Goal: Transaction & Acquisition: Purchase product/service

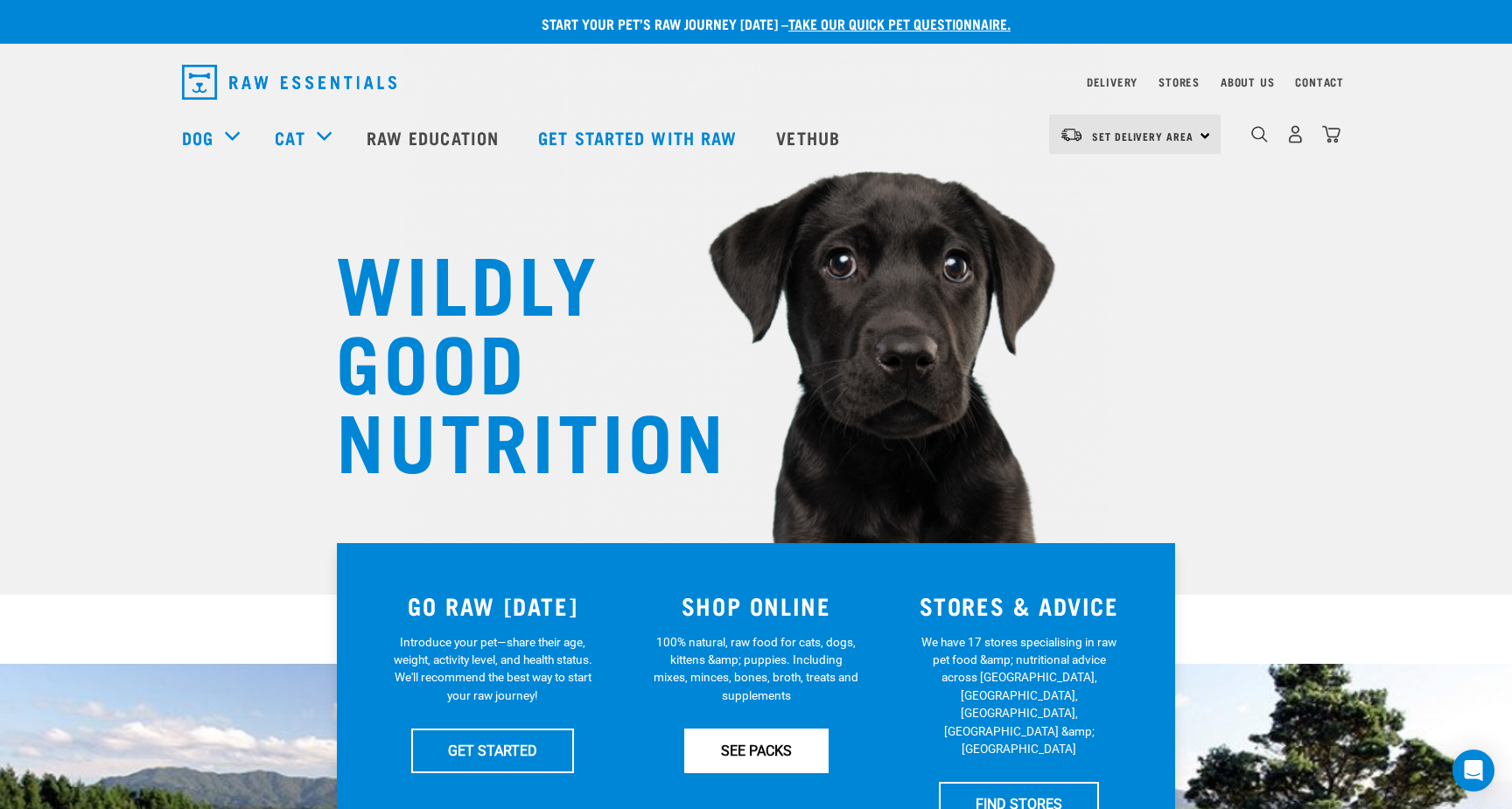
click at [711, 750] on link "SEE PACKS" at bounding box center [756, 751] width 144 height 44
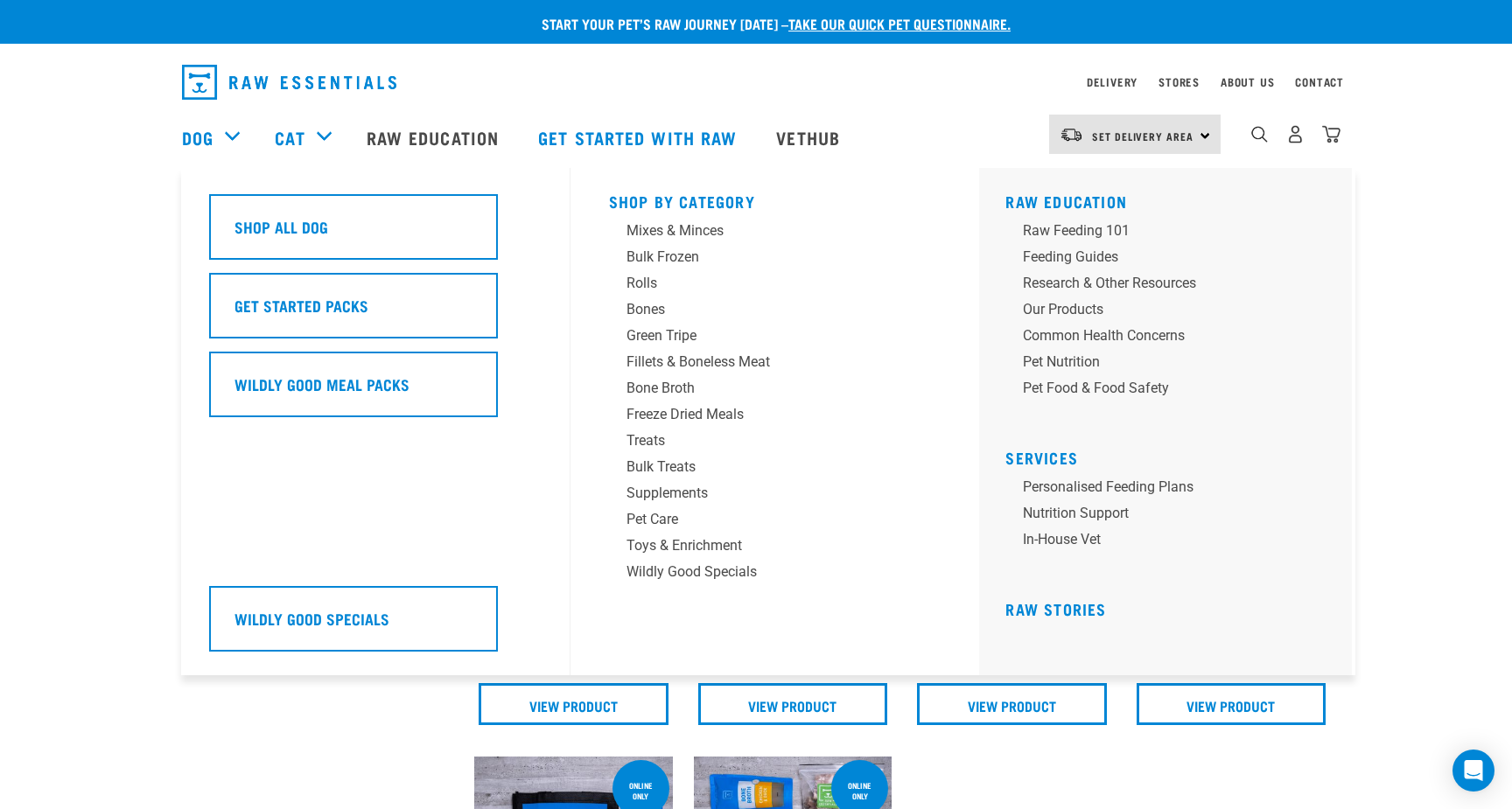
click at [228, 141] on div "Dog" at bounding box center [220, 138] width 76 height 70
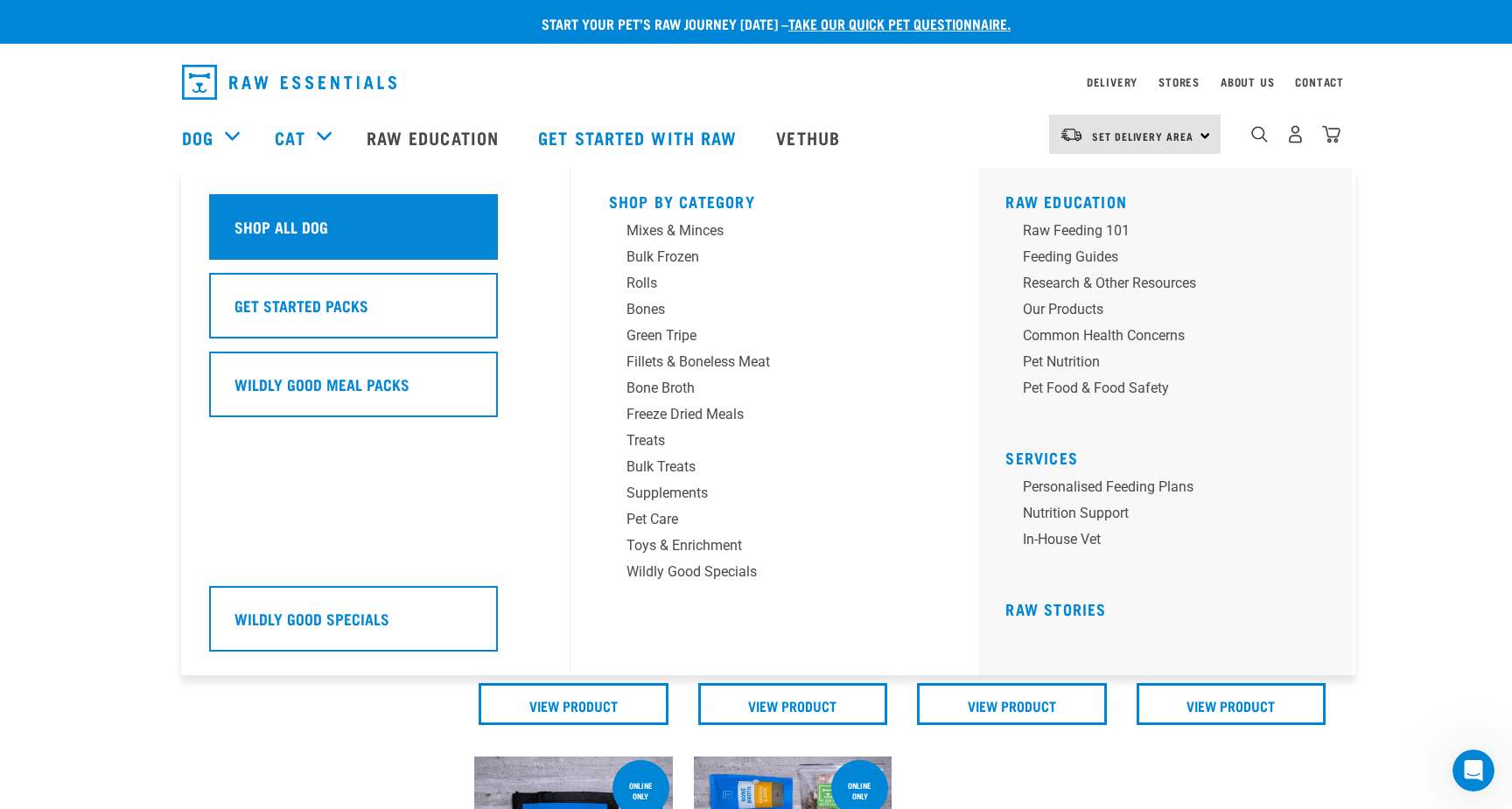
click at [420, 228] on div "Shop All Dog" at bounding box center [353, 227] width 289 height 66
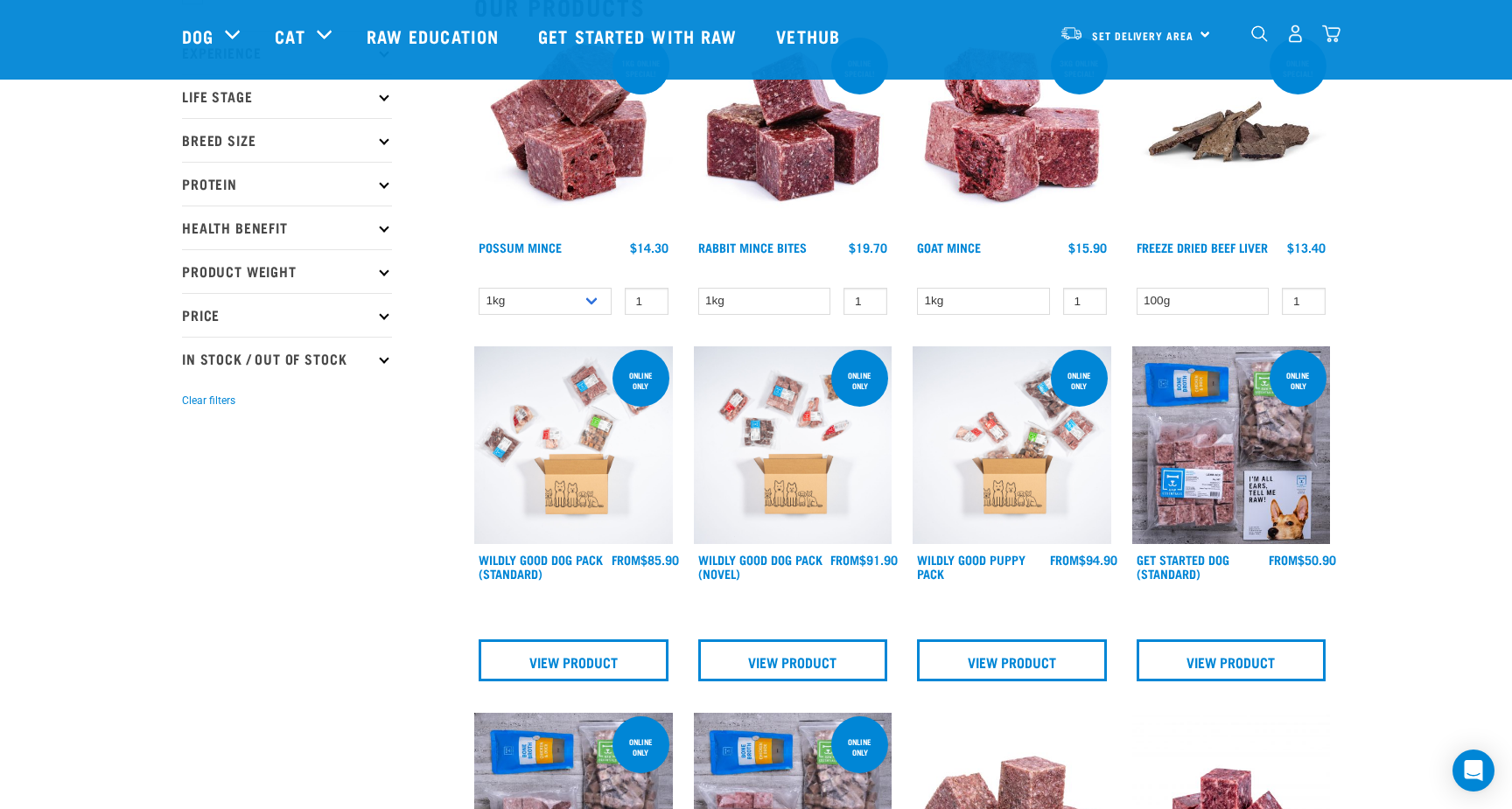
scroll to position [256, 0]
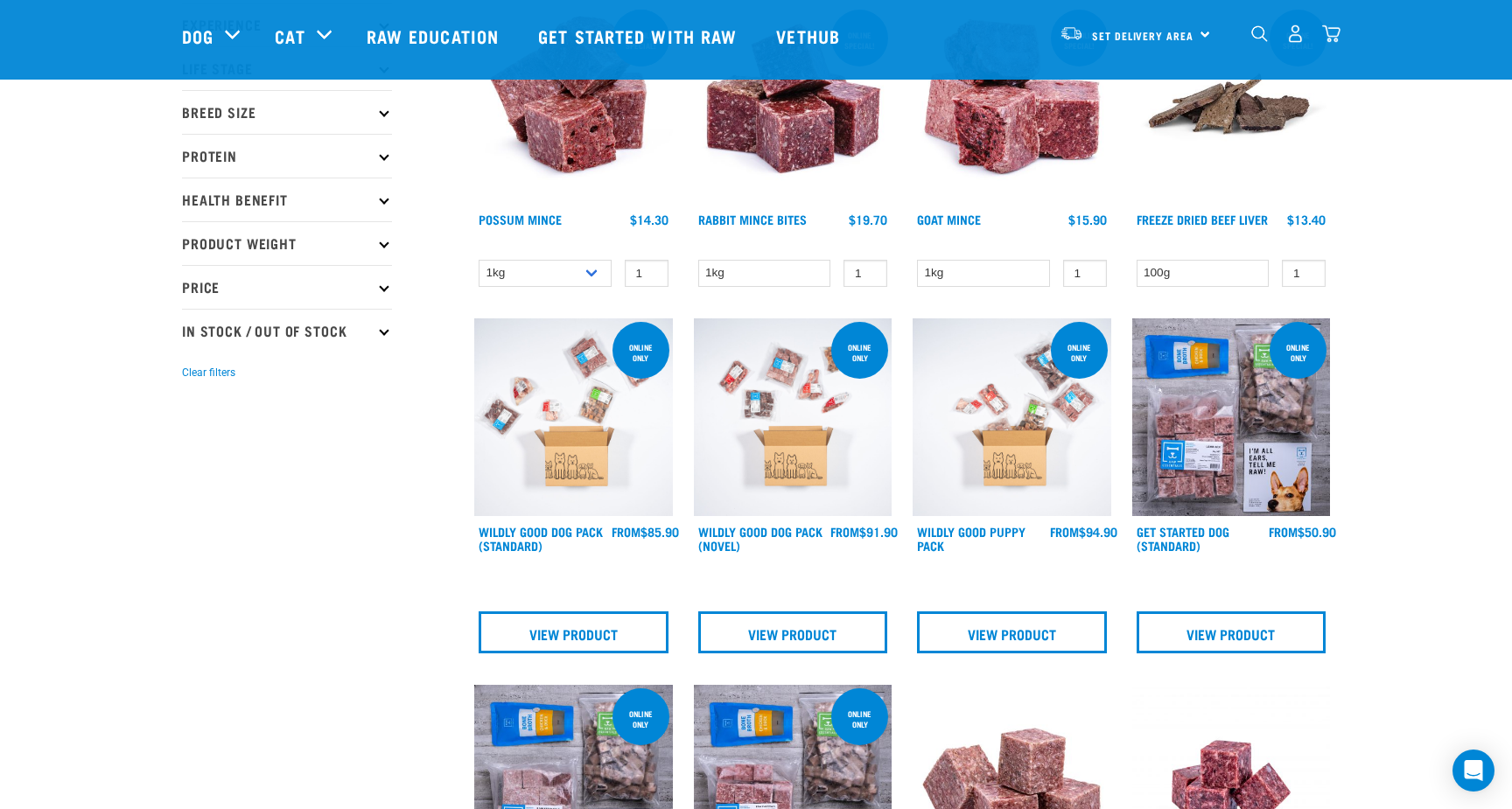
click at [1005, 428] on img at bounding box center [1012, 418] width 199 height 199
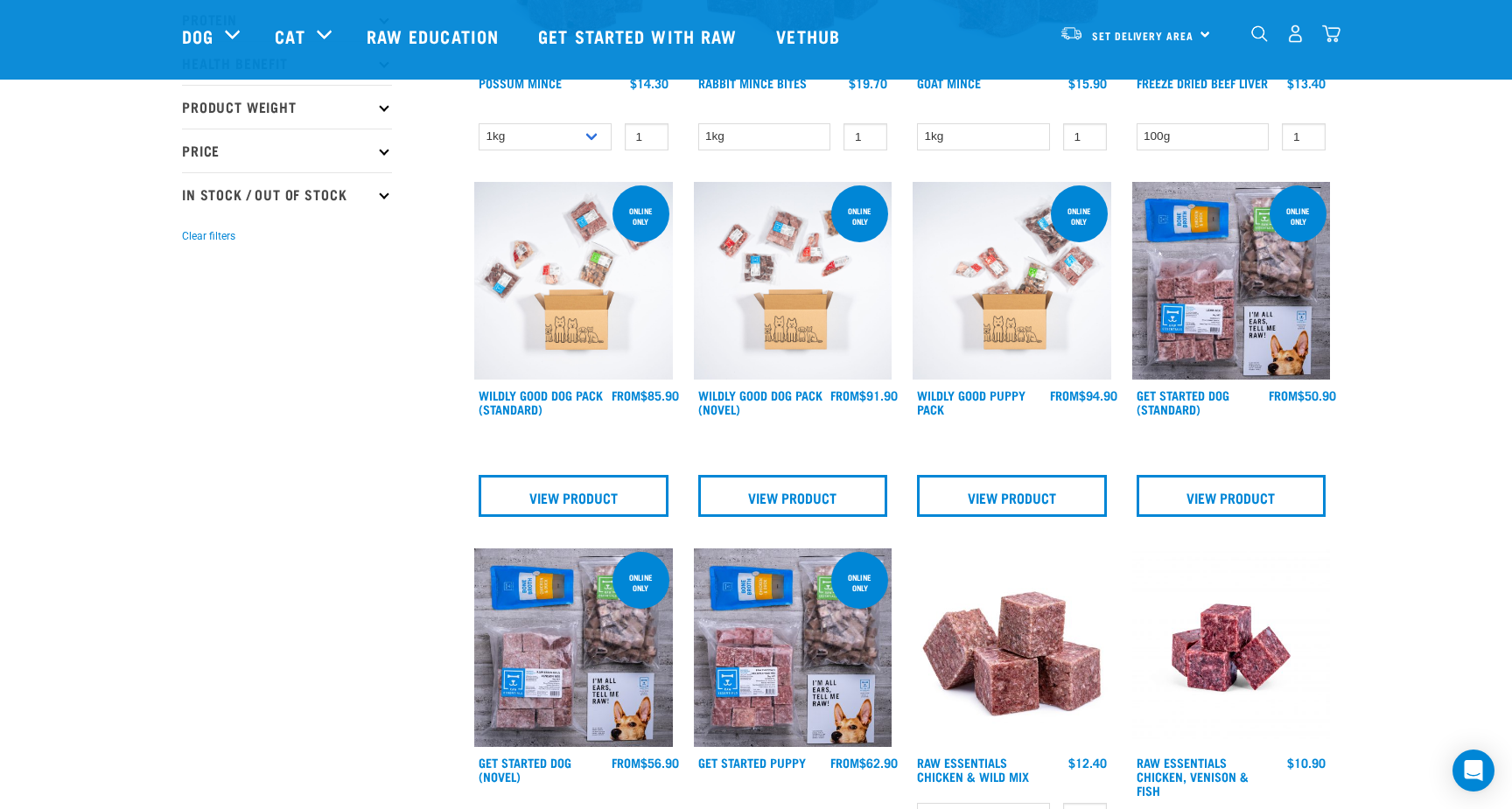
scroll to position [400, 0]
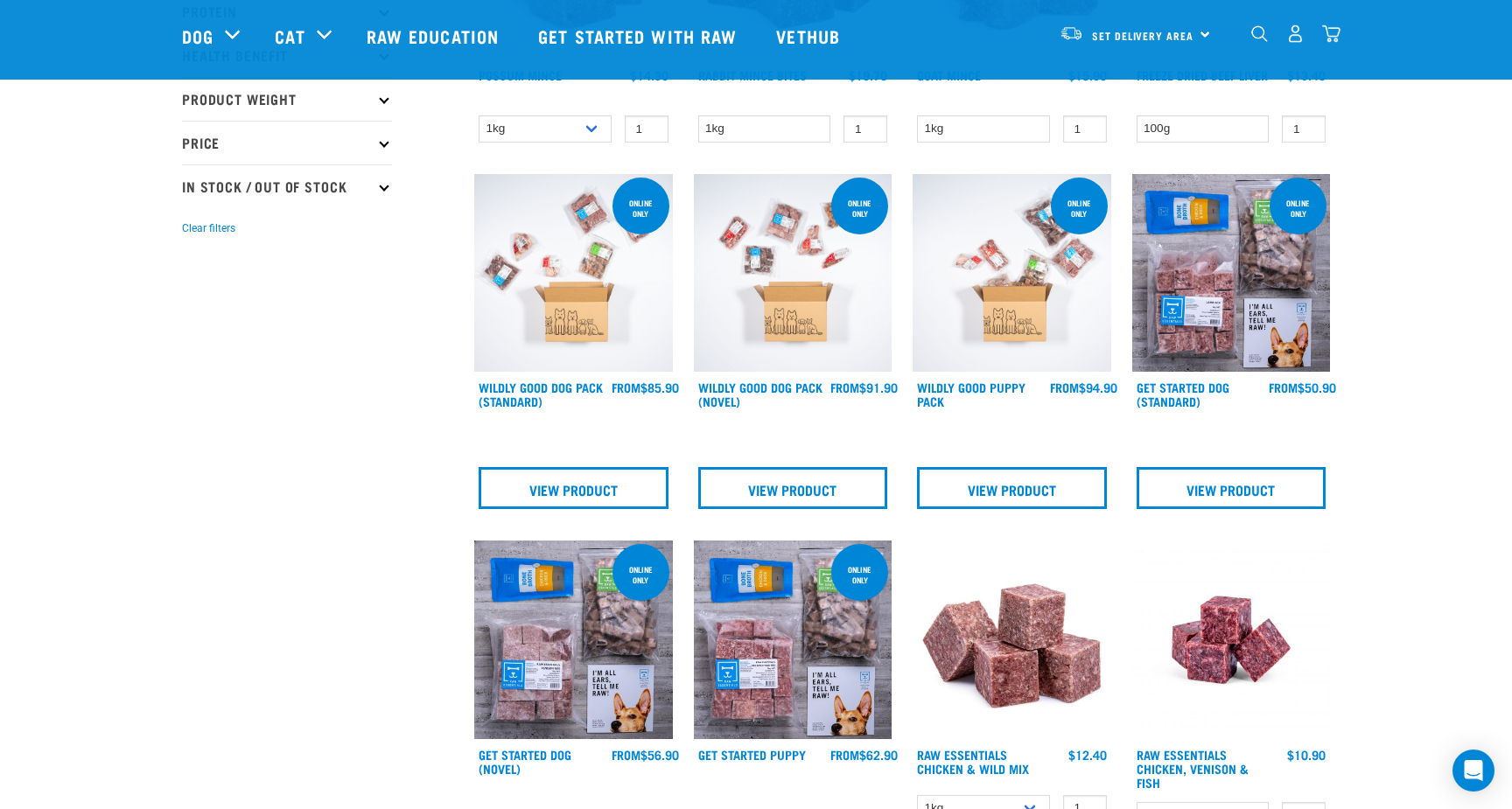
click at [531, 235] on img at bounding box center [574, 273] width 199 height 199
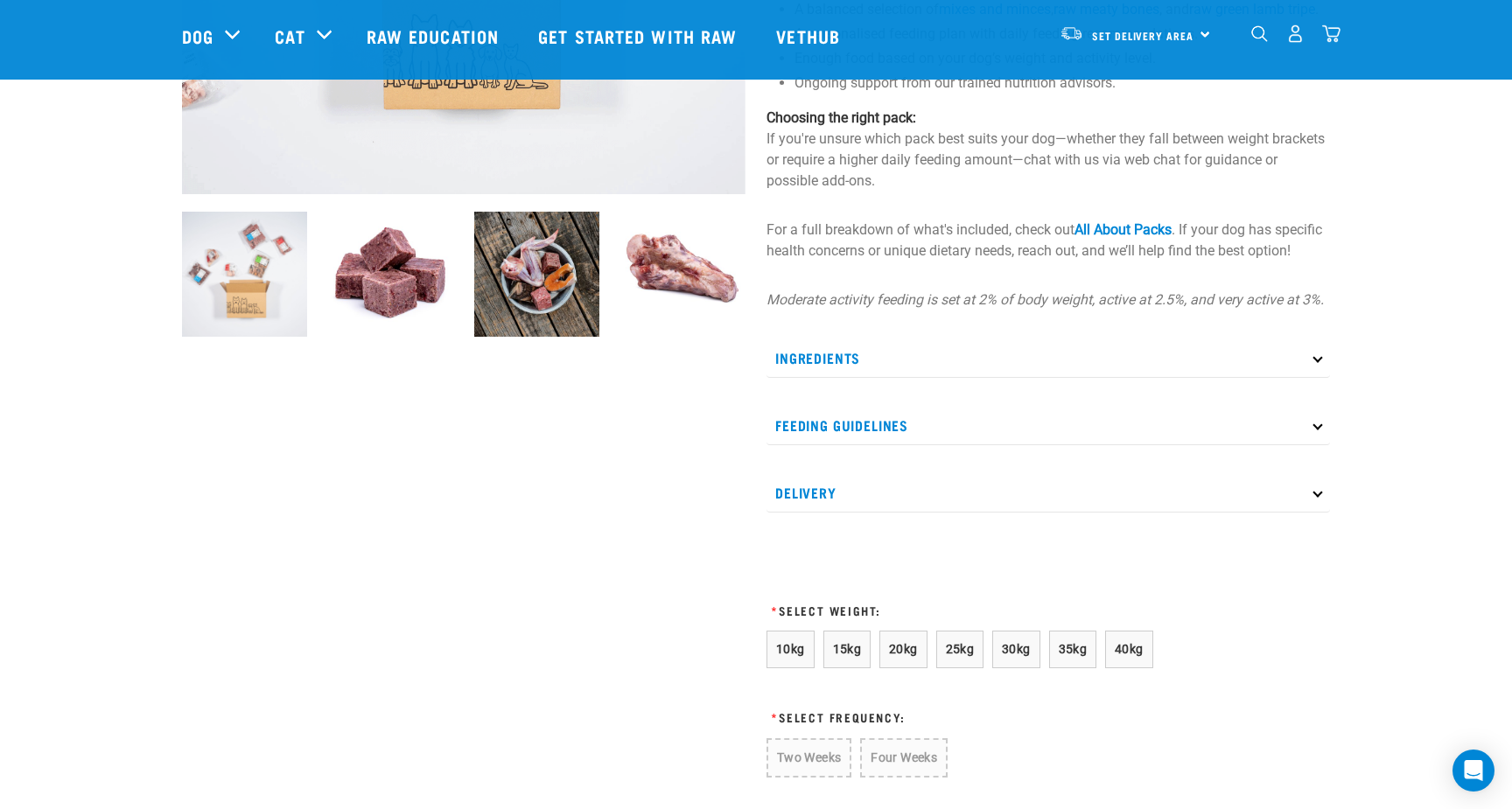
scroll to position [521, 0]
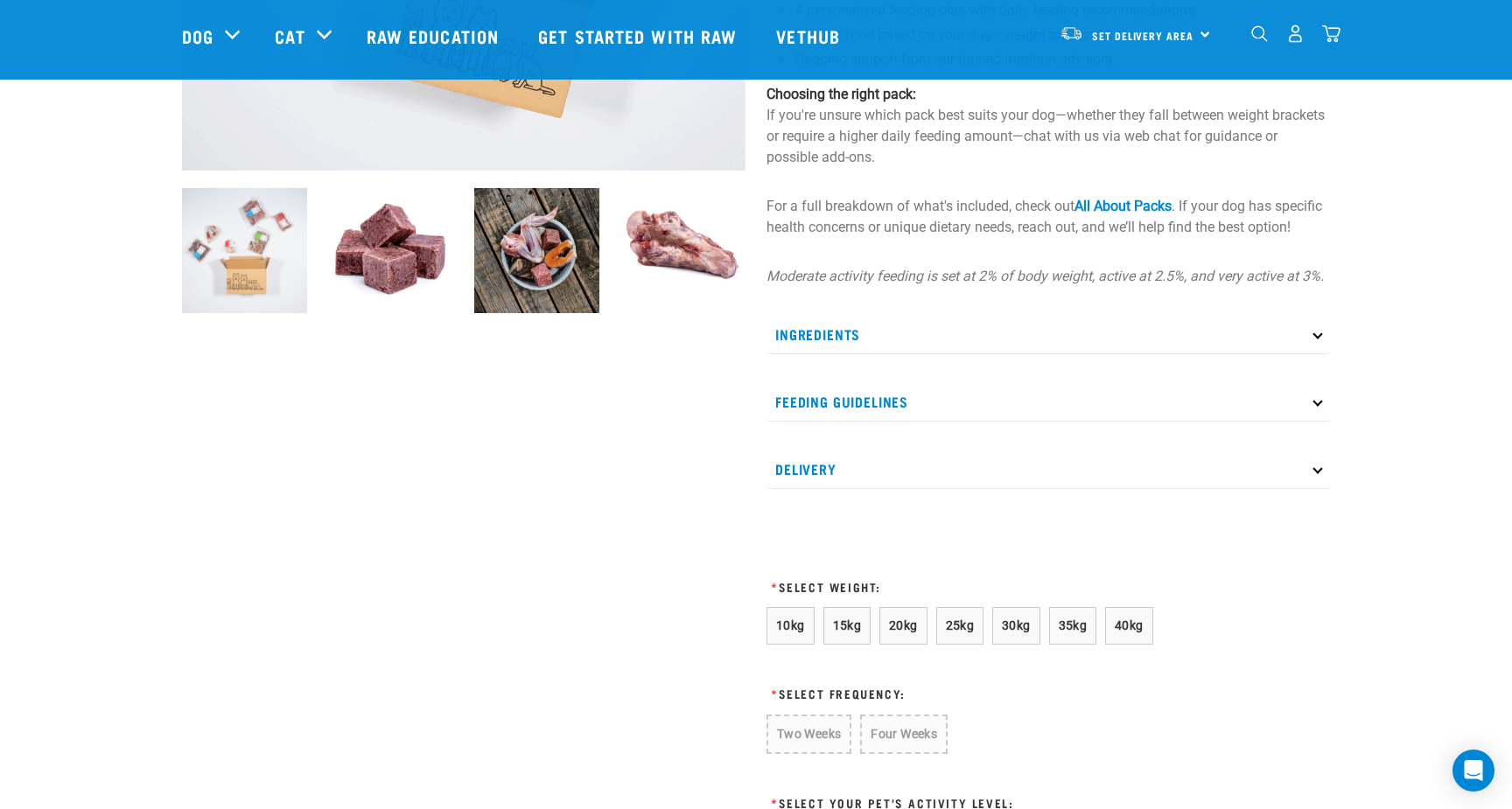
click at [849, 422] on p "Feeding Guidelines" at bounding box center [1048, 401] width 563 height 40
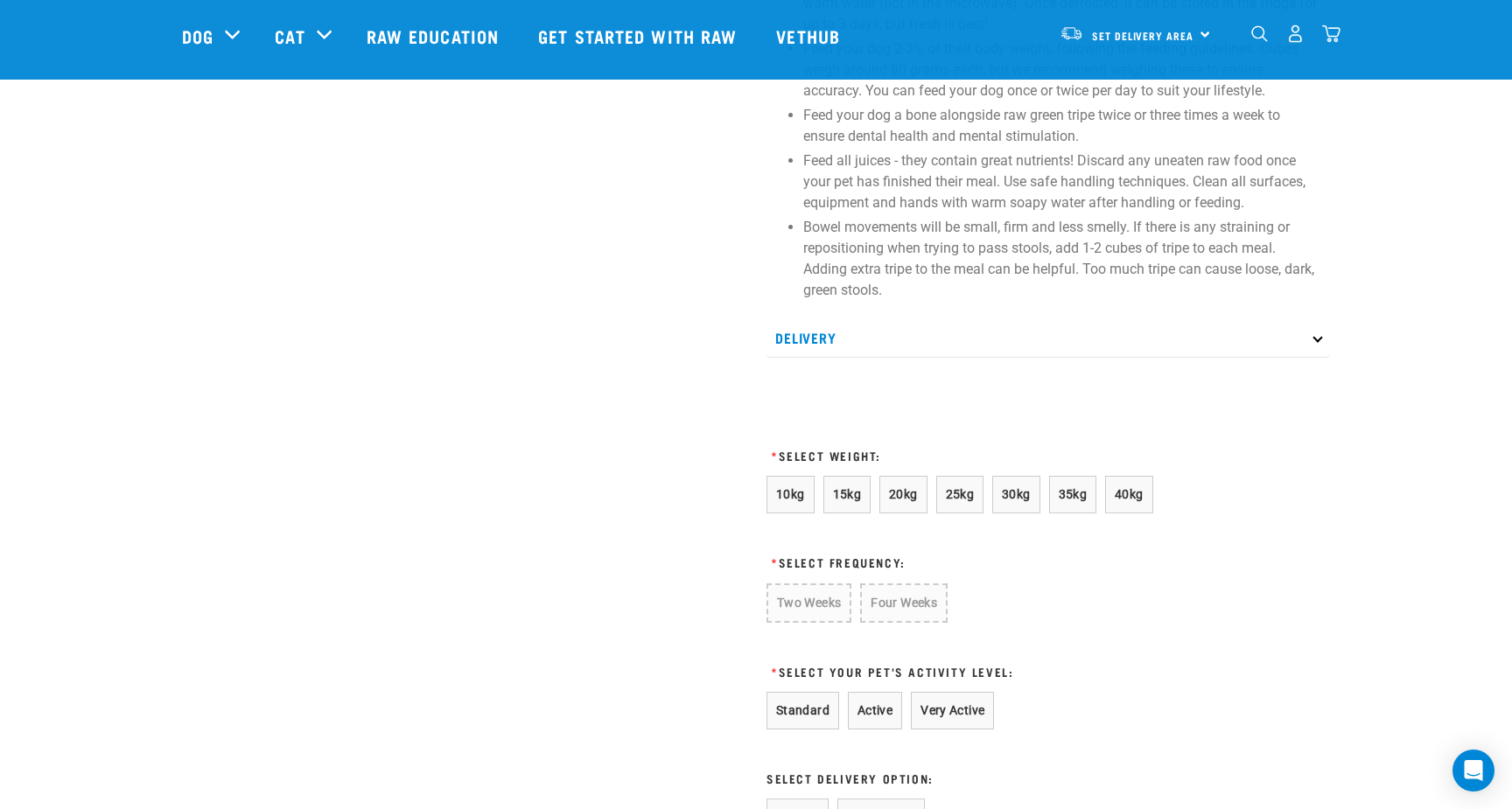
scroll to position [1017, 0]
click at [1066, 501] on span "35kg" at bounding box center [1073, 494] width 29 height 14
click at [904, 620] on button "Four Weeks" at bounding box center [901, 601] width 86 height 38
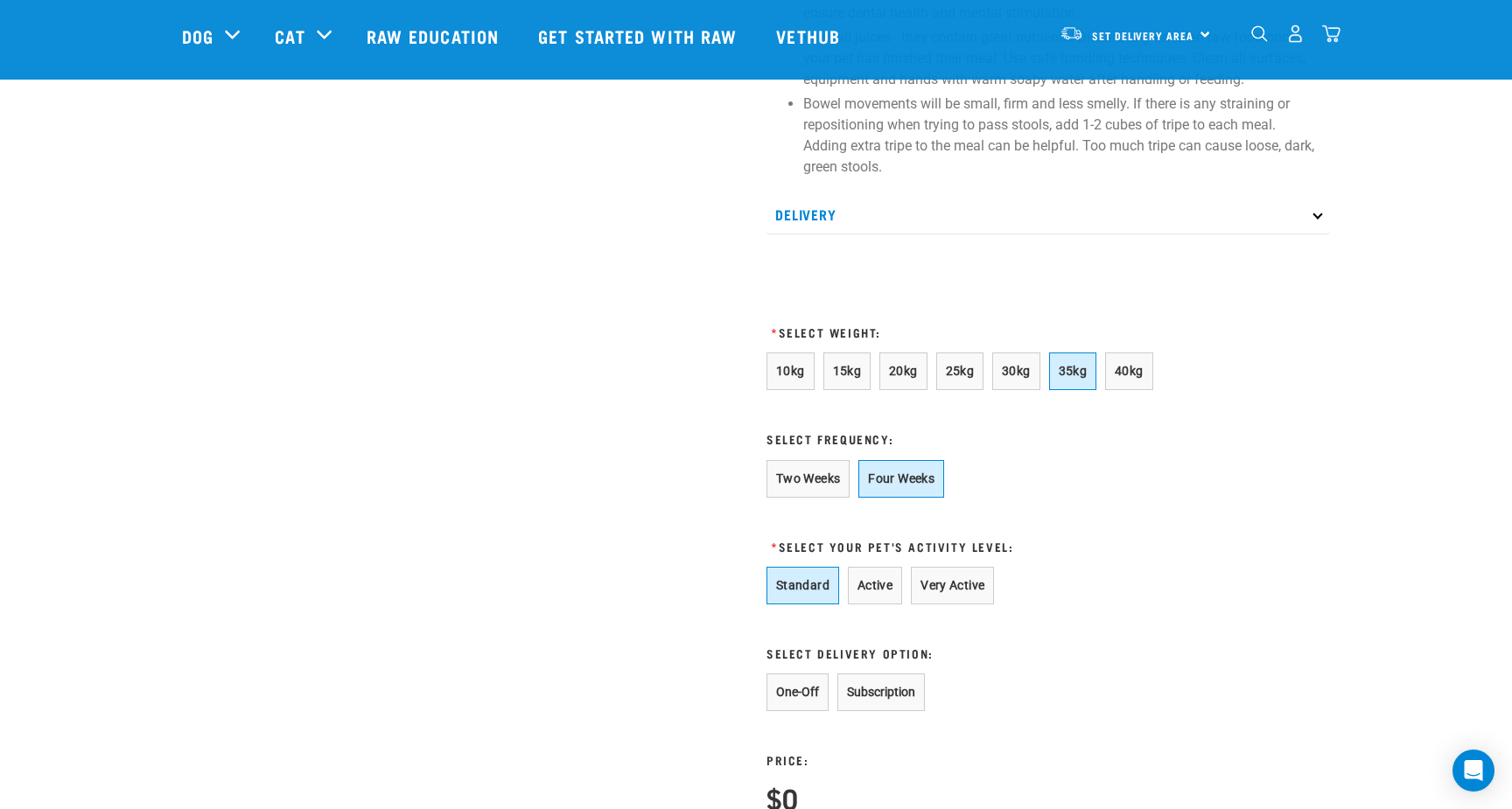
click at [810, 604] on button "Standard" at bounding box center [803, 585] width 73 height 38
click at [792, 711] on button "One-Off" at bounding box center [798, 692] width 62 height 38
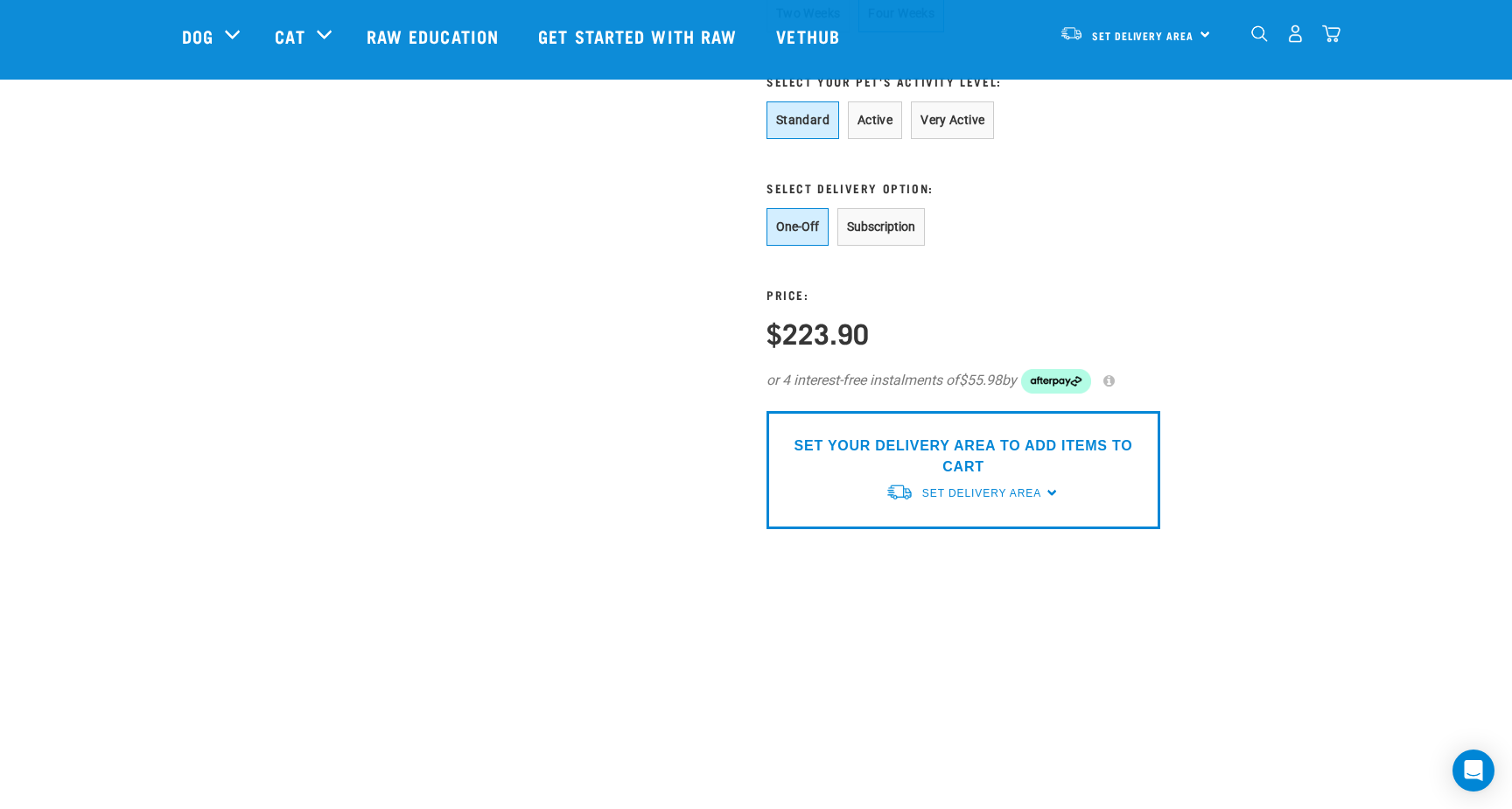
scroll to position [1618, 0]
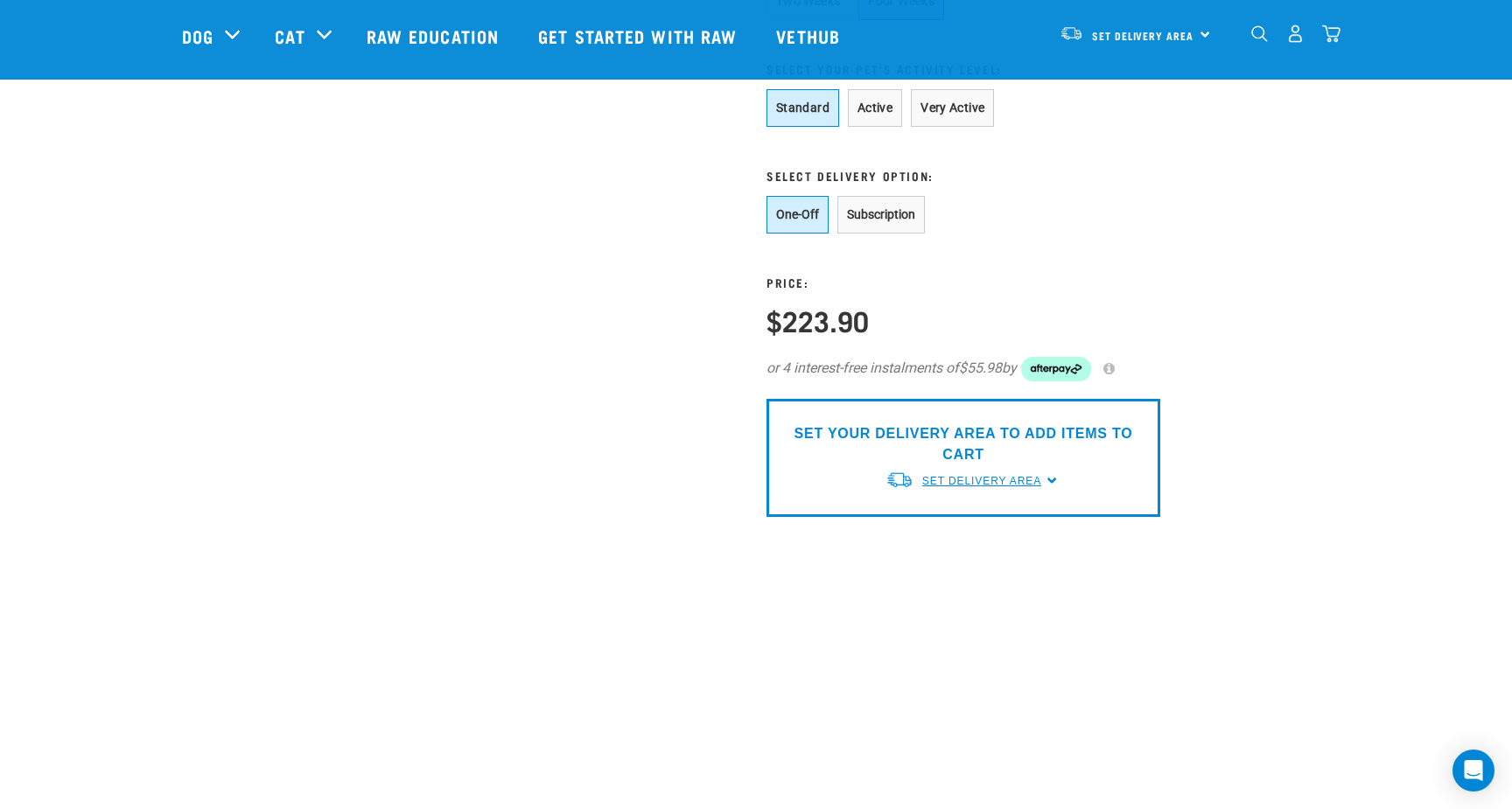
click at [957, 489] on link "Set Delivery Area" at bounding box center [981, 481] width 119 height 16
click at [959, 537] on link "[GEOGRAPHIC_DATA]" at bounding box center [973, 522] width 174 height 29
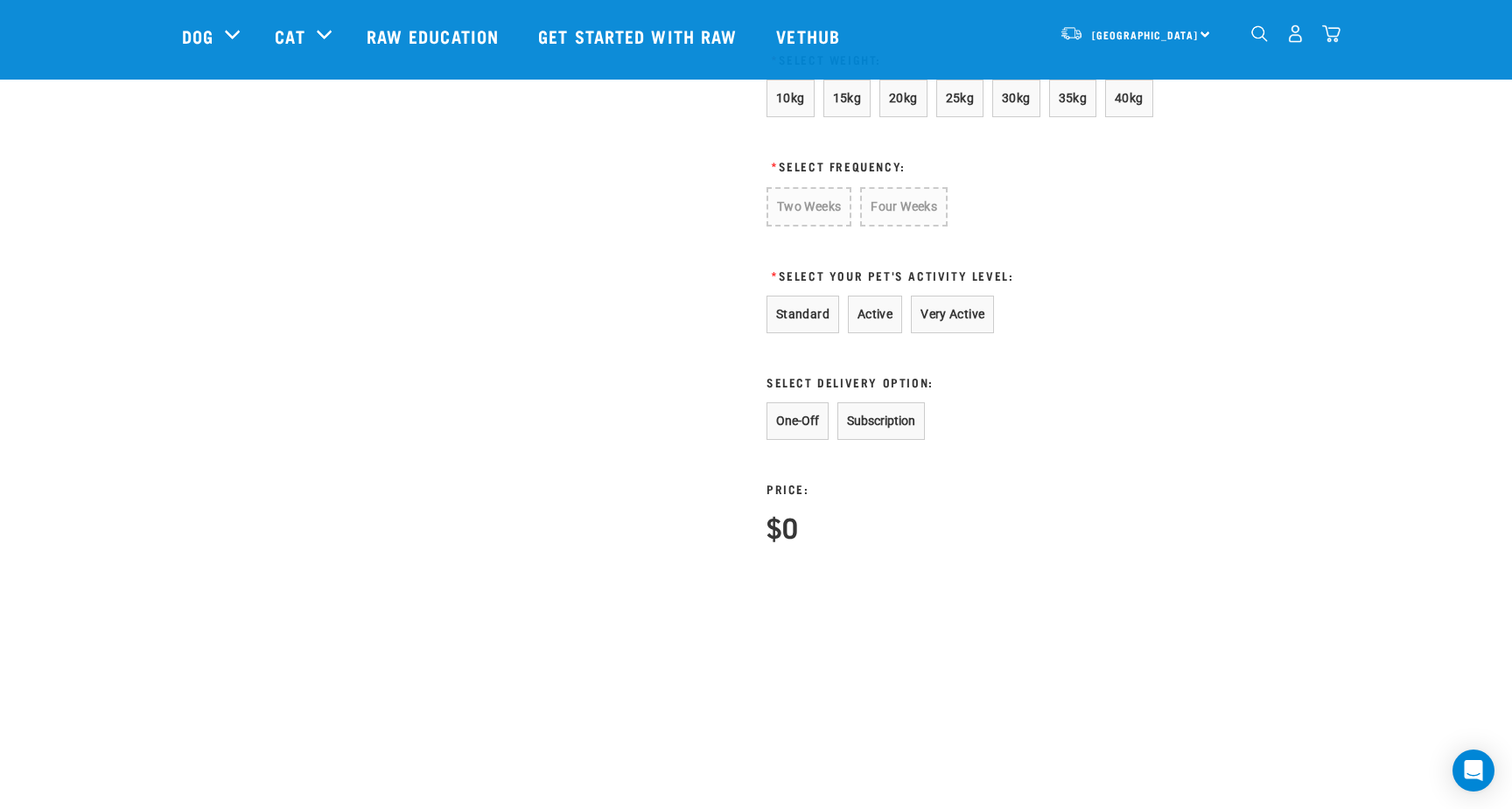
scroll to position [1018, 0]
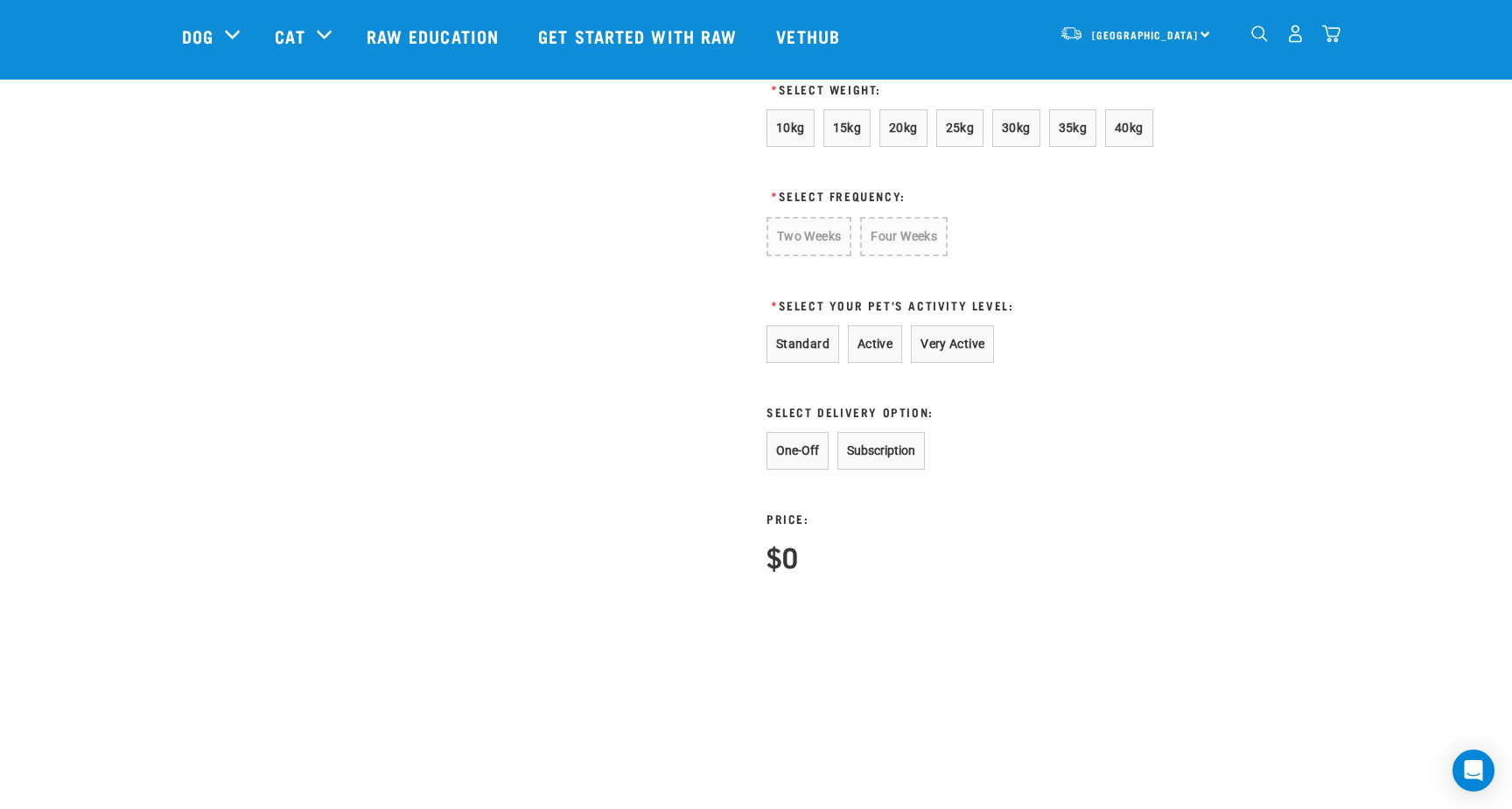
click at [787, 470] on button "One-Off" at bounding box center [798, 451] width 62 height 38
click at [795, 363] on button "Standard" at bounding box center [803, 344] width 73 height 38
click at [805, 470] on button "One-Off" at bounding box center [798, 451] width 62 height 38
click at [1085, 134] on span "35kg" at bounding box center [1073, 127] width 29 height 14
click at [926, 255] on button "Four Weeks" at bounding box center [901, 235] width 86 height 38
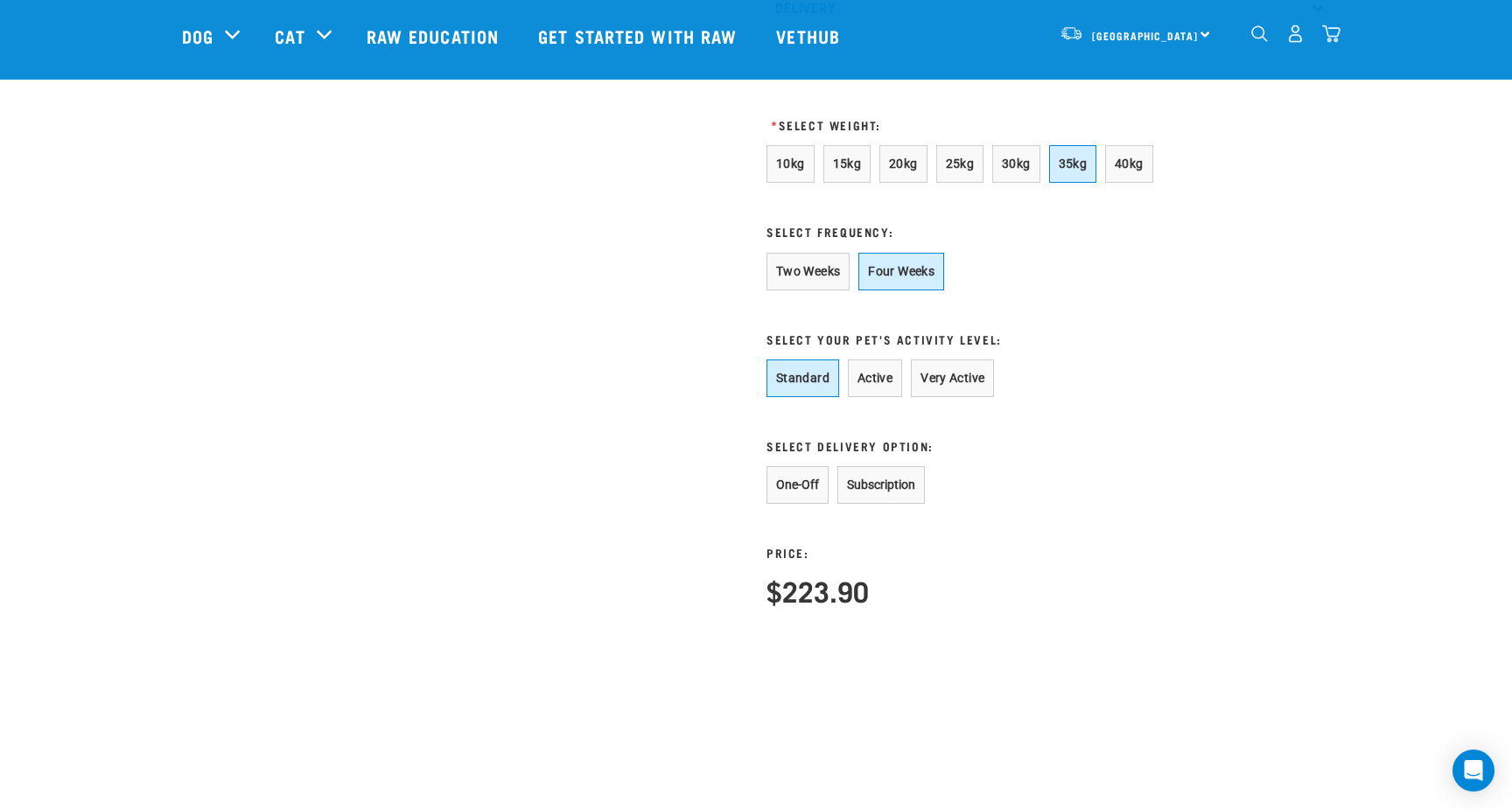
scroll to position [963, 0]
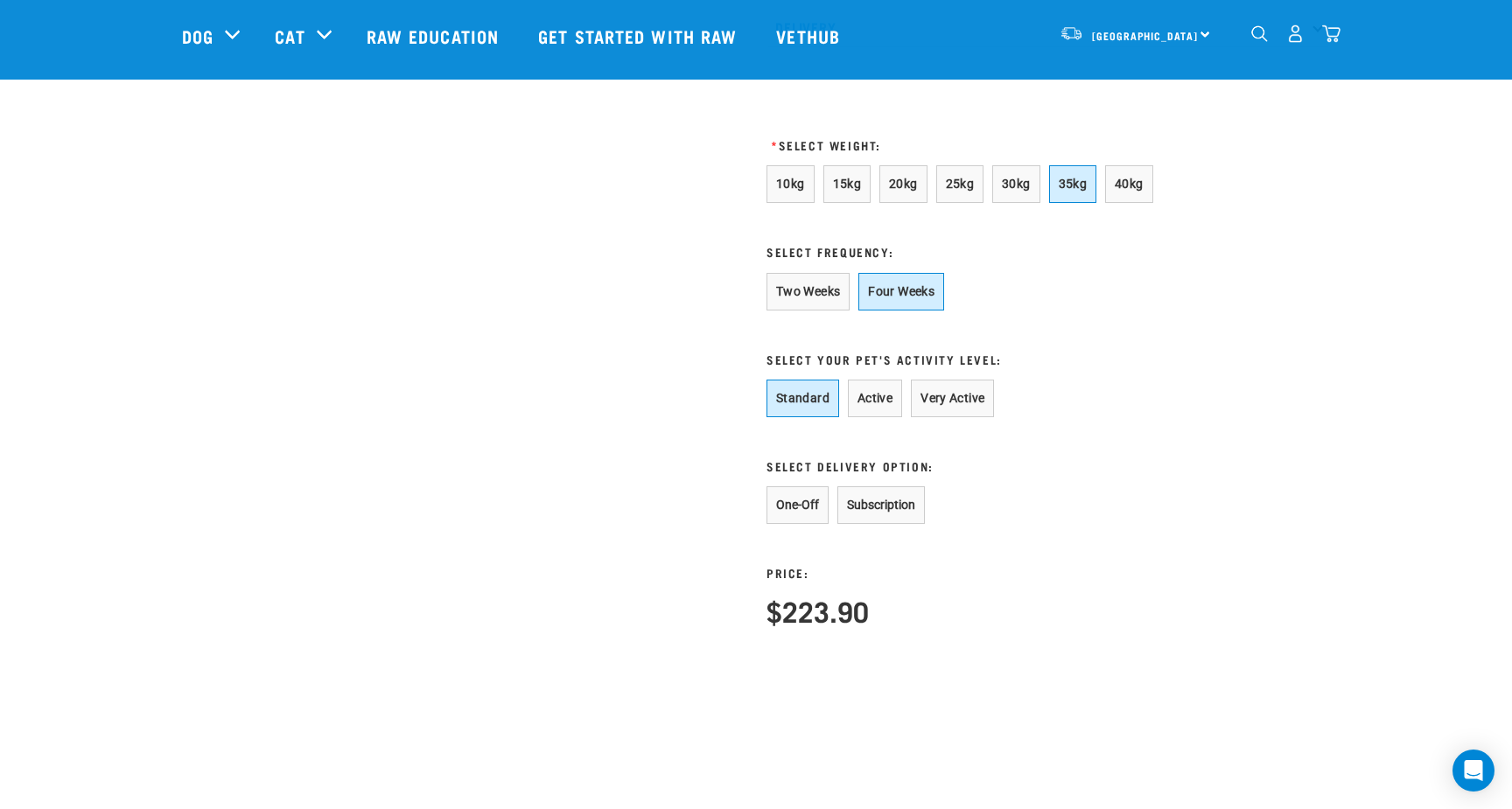
click at [791, 591] on div "Price: $223.90" at bounding box center [818, 575] width 103 height 103
click at [809, 524] on button "One-Off" at bounding box center [798, 505] width 62 height 38
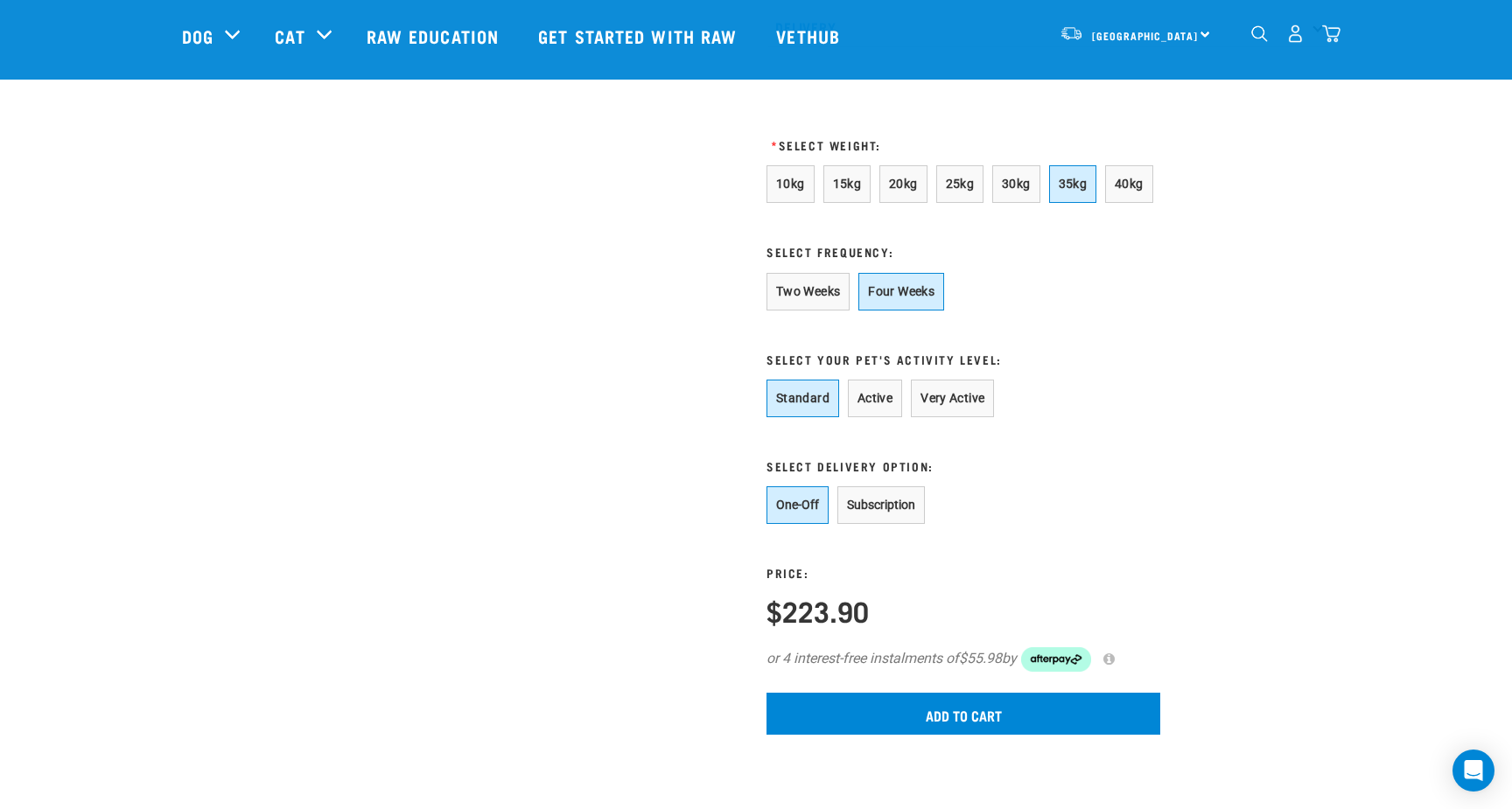
click at [919, 524] on button "Subscription" at bounding box center [881, 505] width 88 height 38
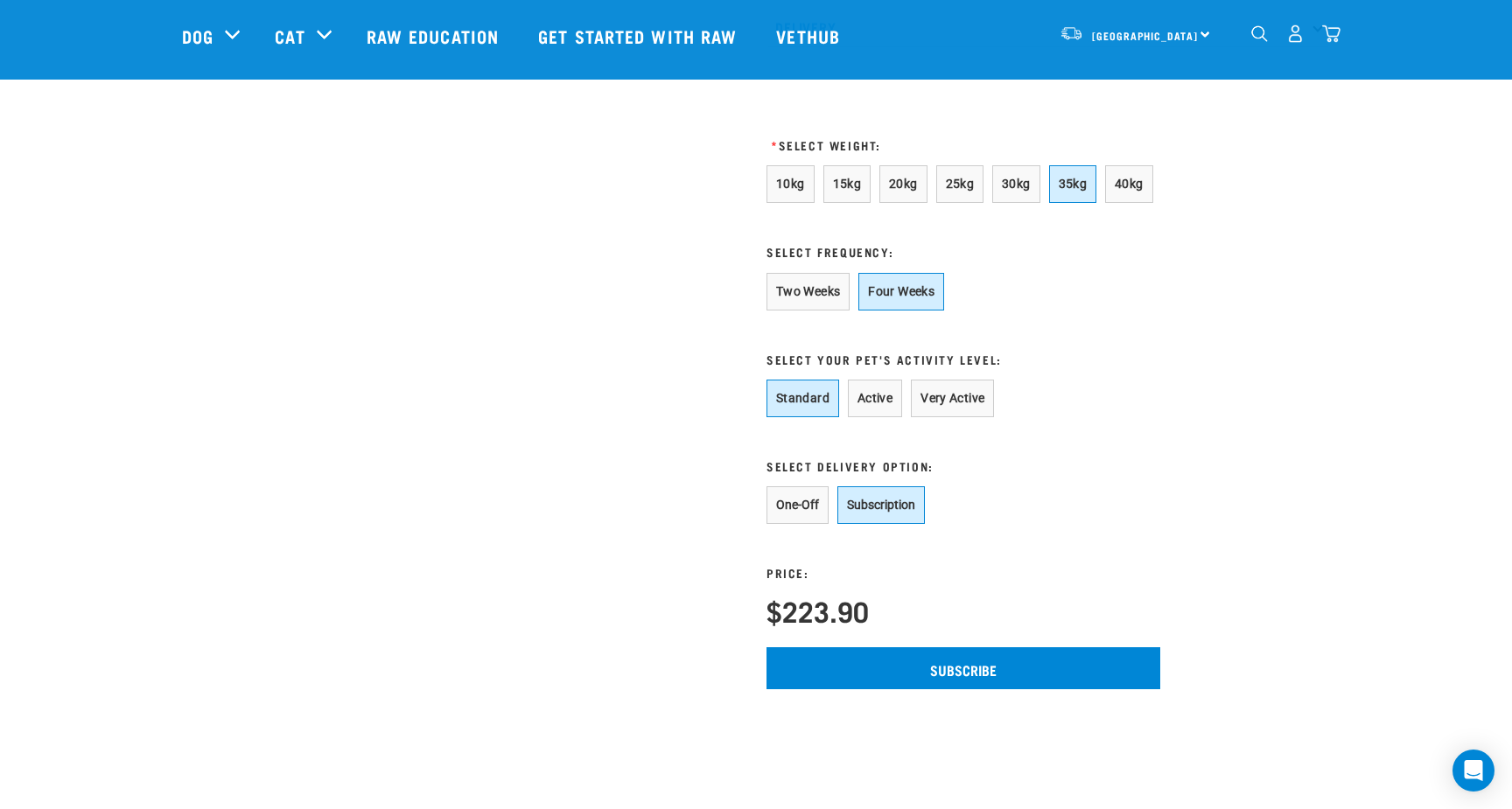
click at [782, 524] on button "One-Off" at bounding box center [798, 505] width 62 height 38
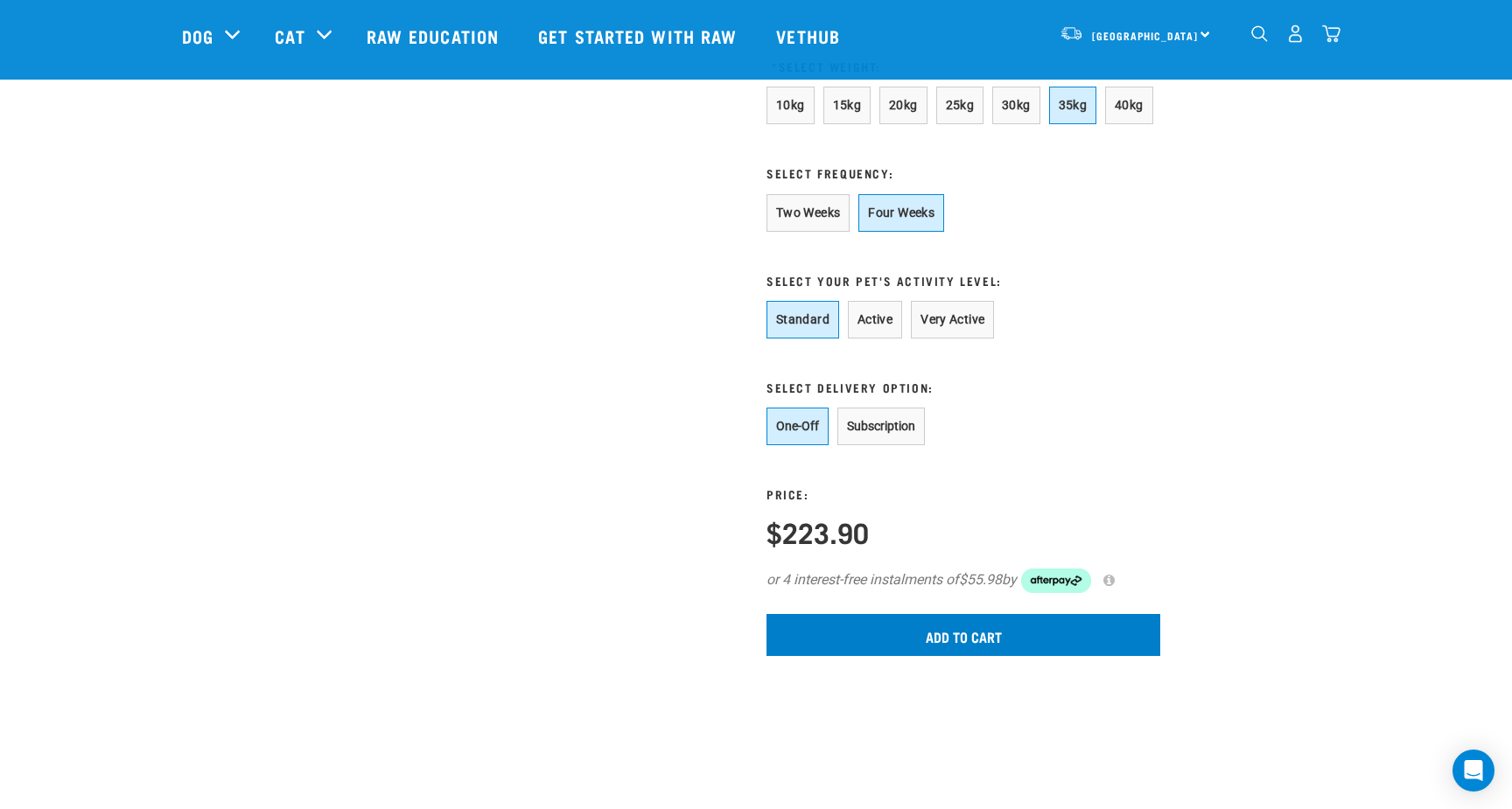
scroll to position [1044, 0]
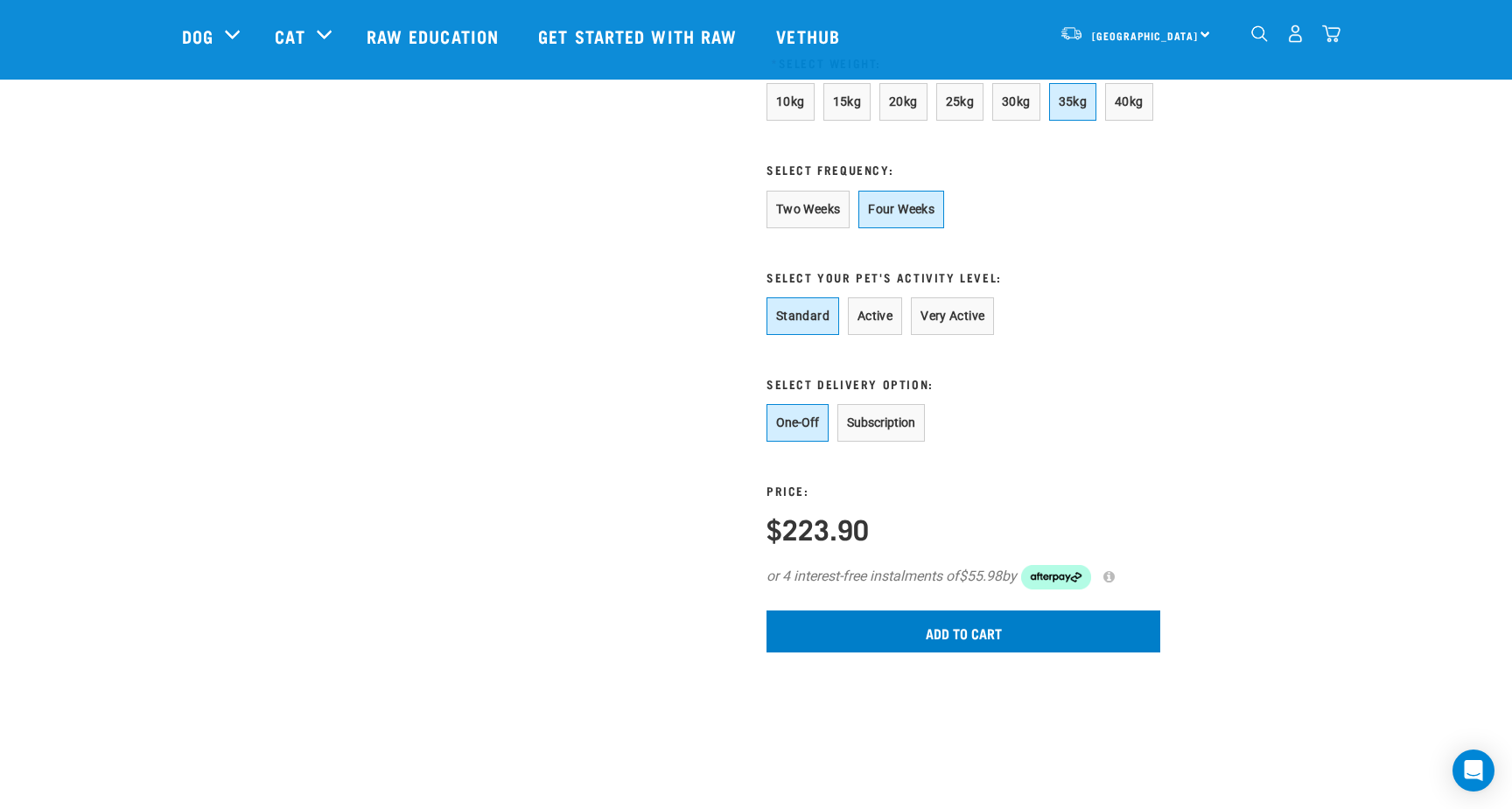
click at [952, 653] on input "Add to cart" at bounding box center [964, 632] width 394 height 42
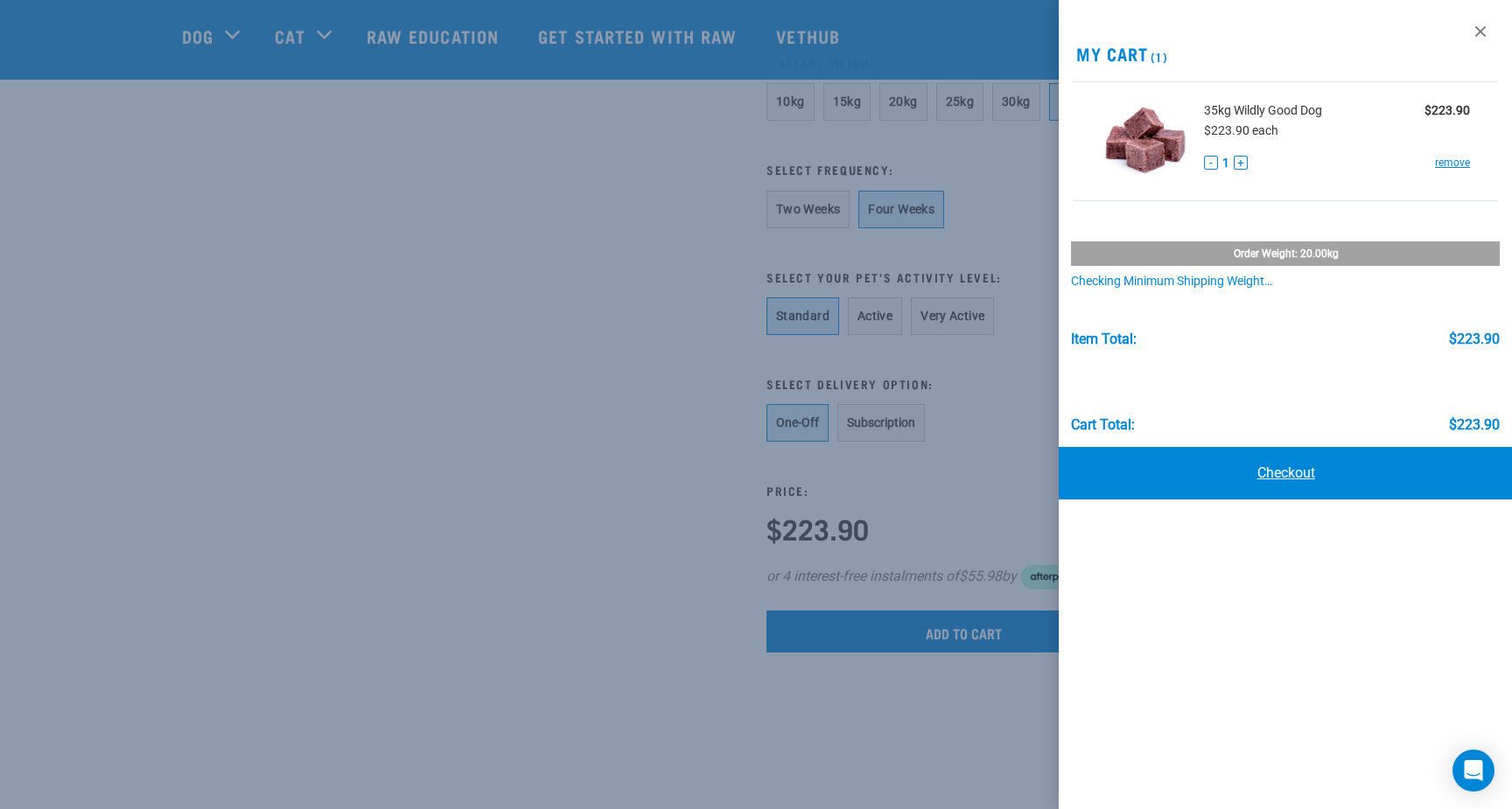
click at [1296, 481] on link "Checkout" at bounding box center [1285, 473] width 453 height 53
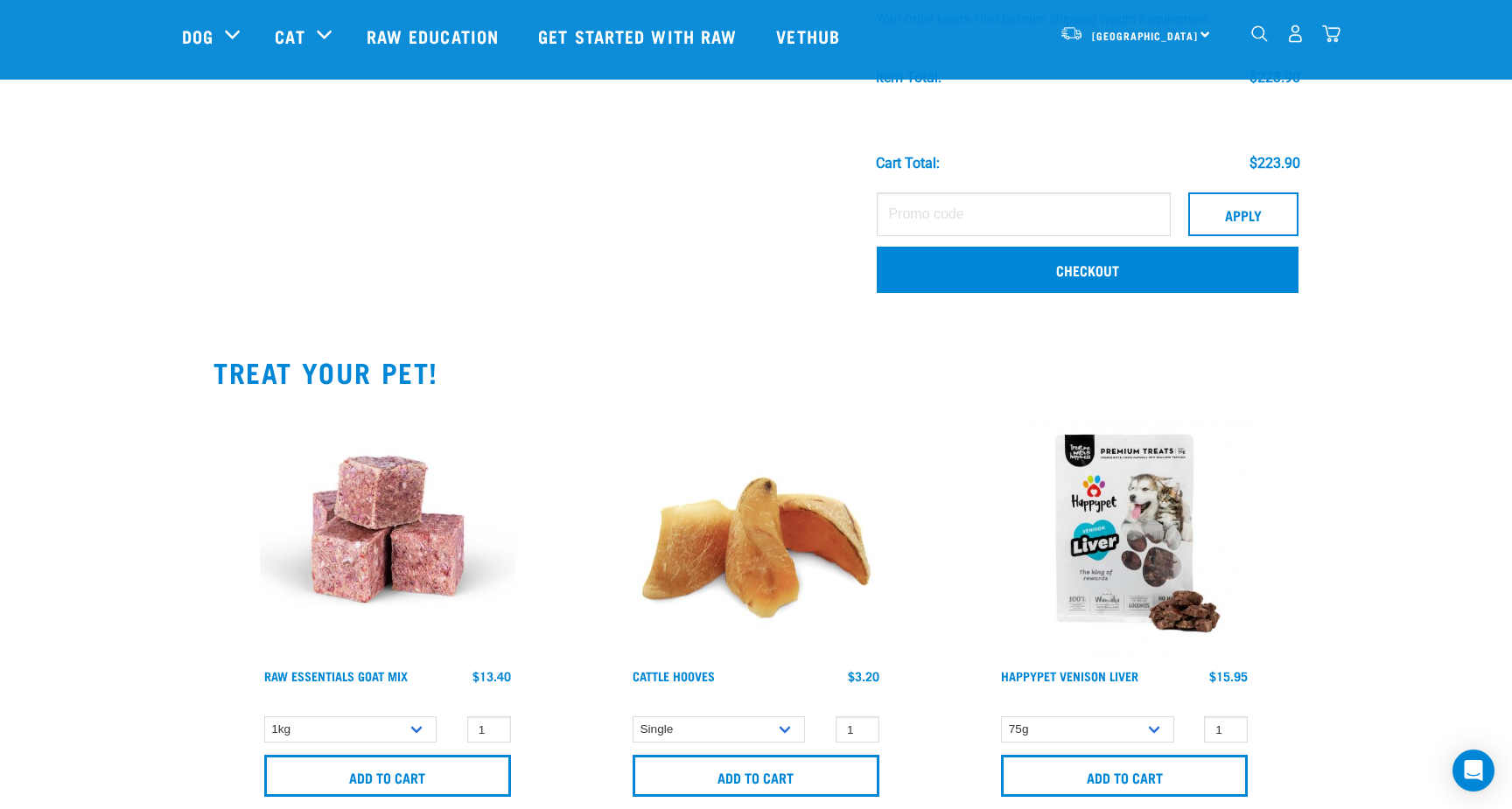
scroll to position [261, 0]
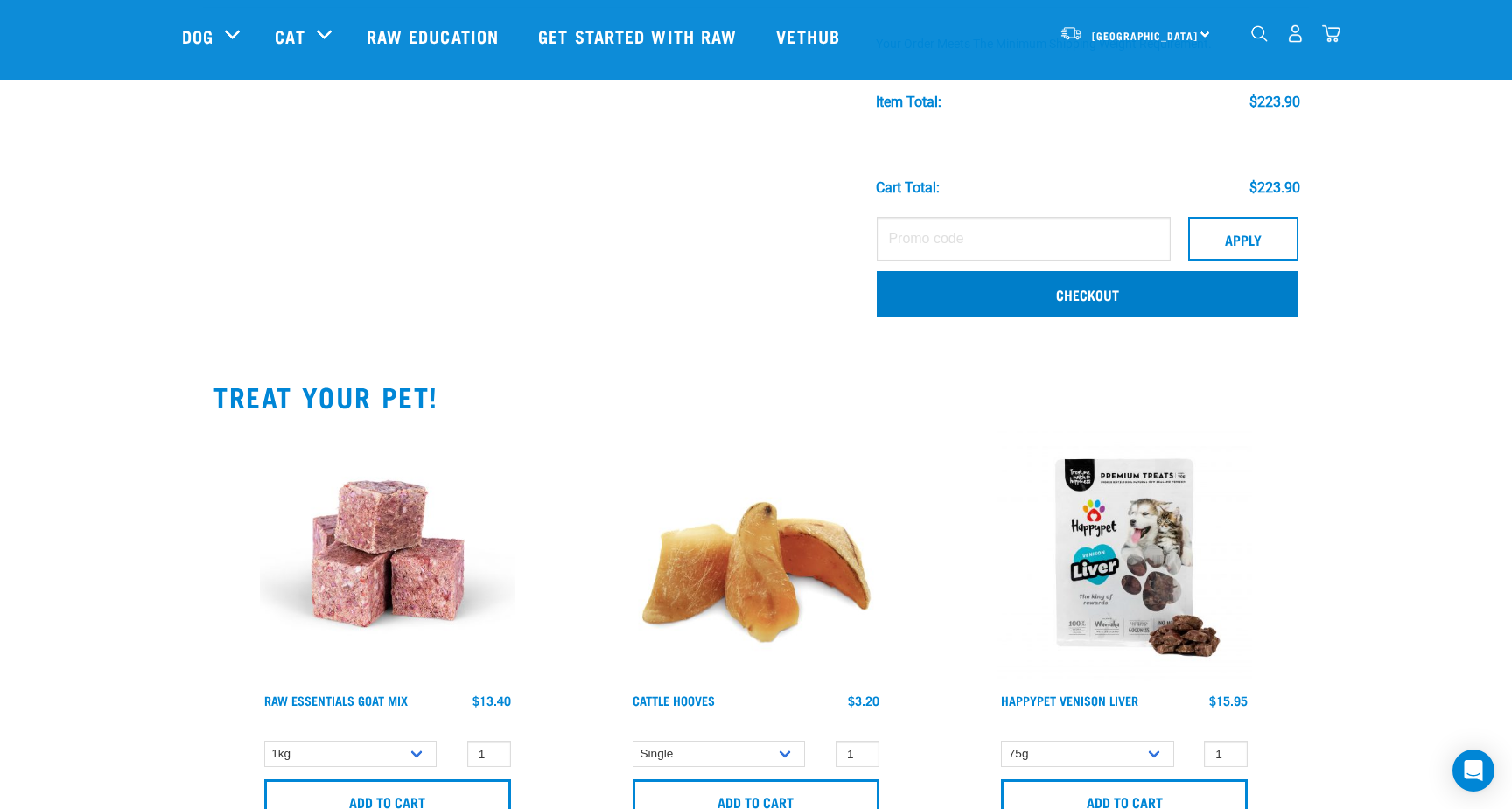
click at [976, 307] on link "Checkout" at bounding box center [1088, 294] width 422 height 46
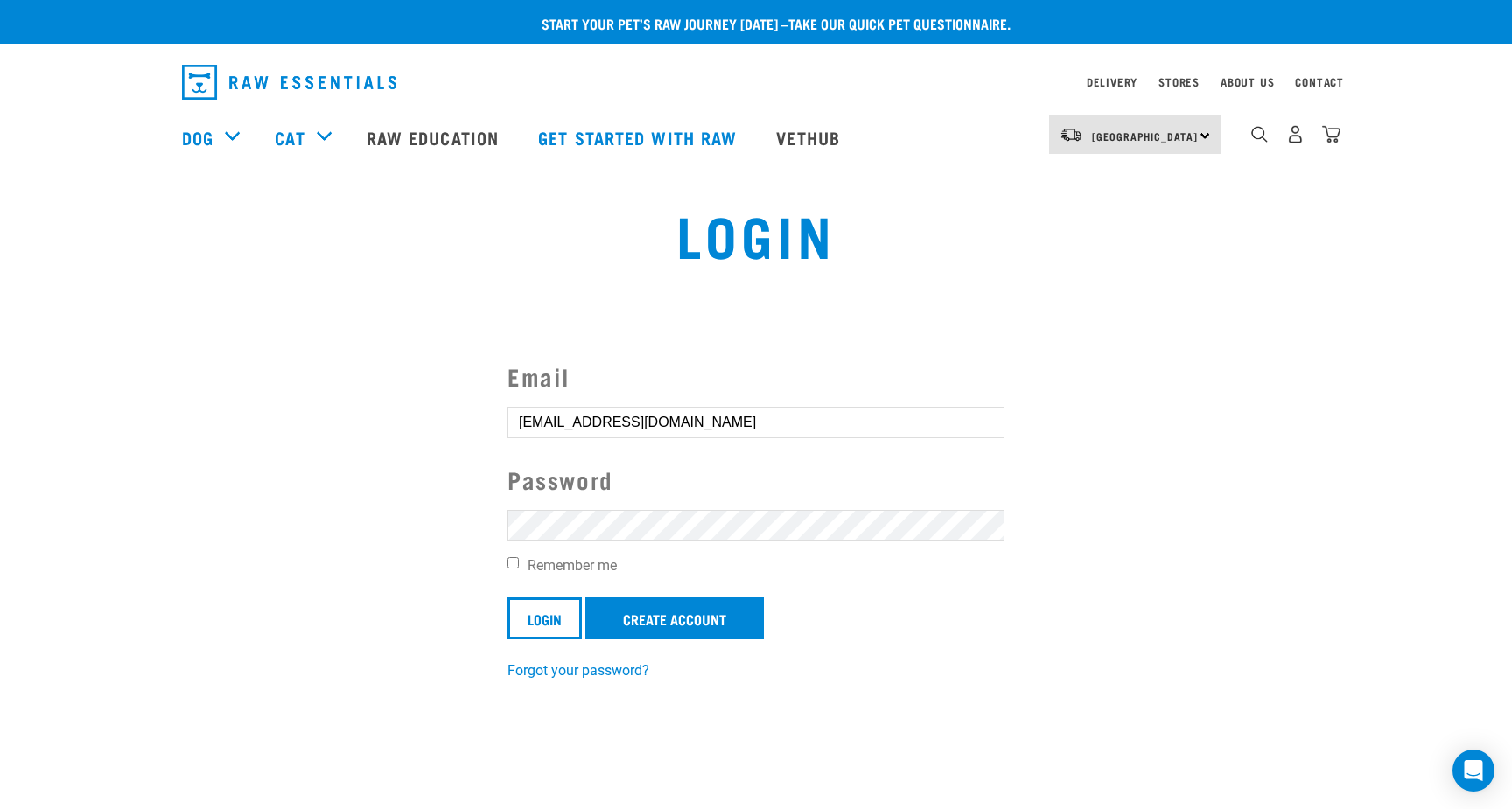
click at [546, 617] on input "Login" at bounding box center [545, 618] width 75 height 42
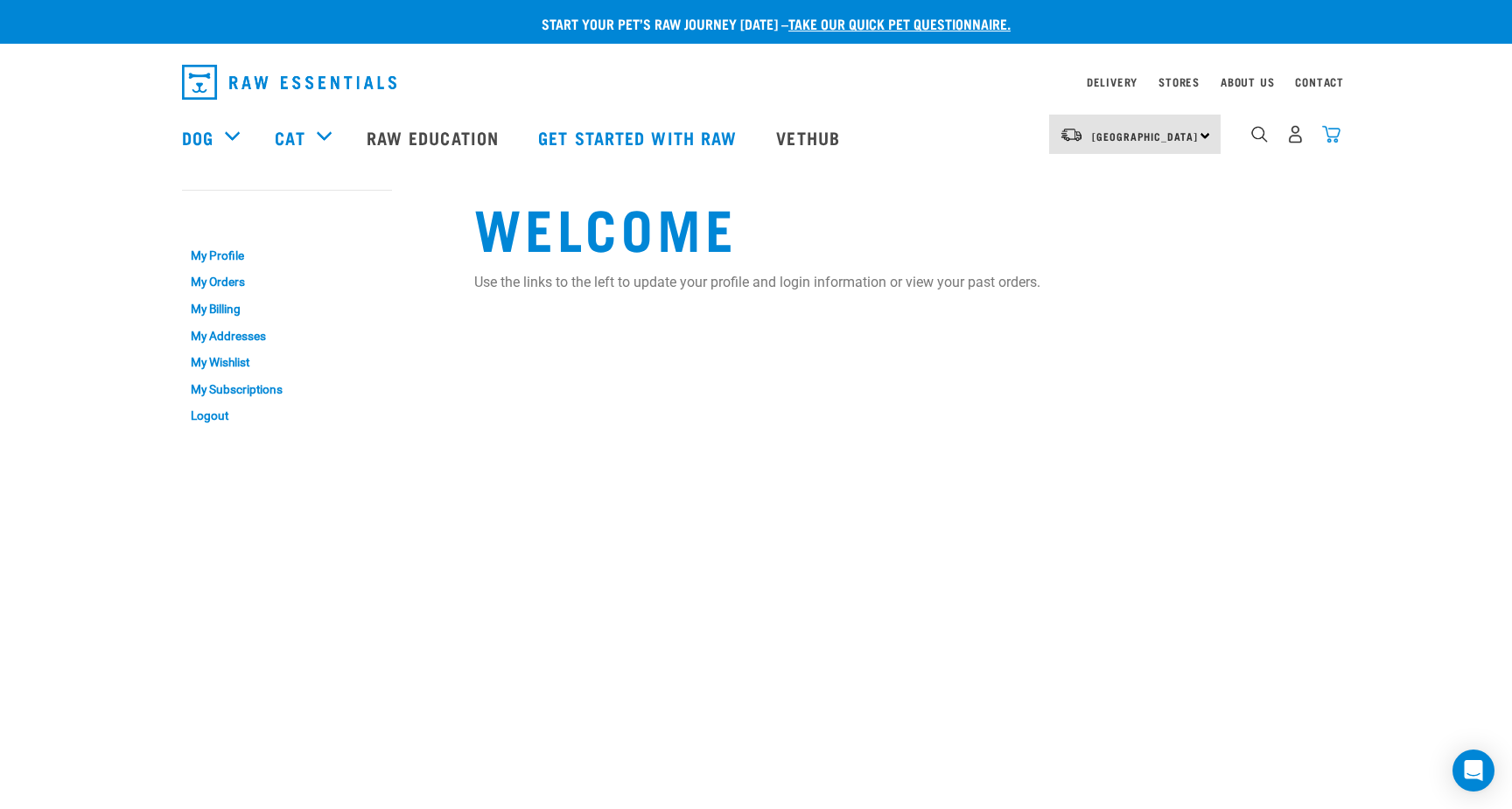
click at [1331, 136] on img "dropdown navigation" at bounding box center [1331, 134] width 18 height 18
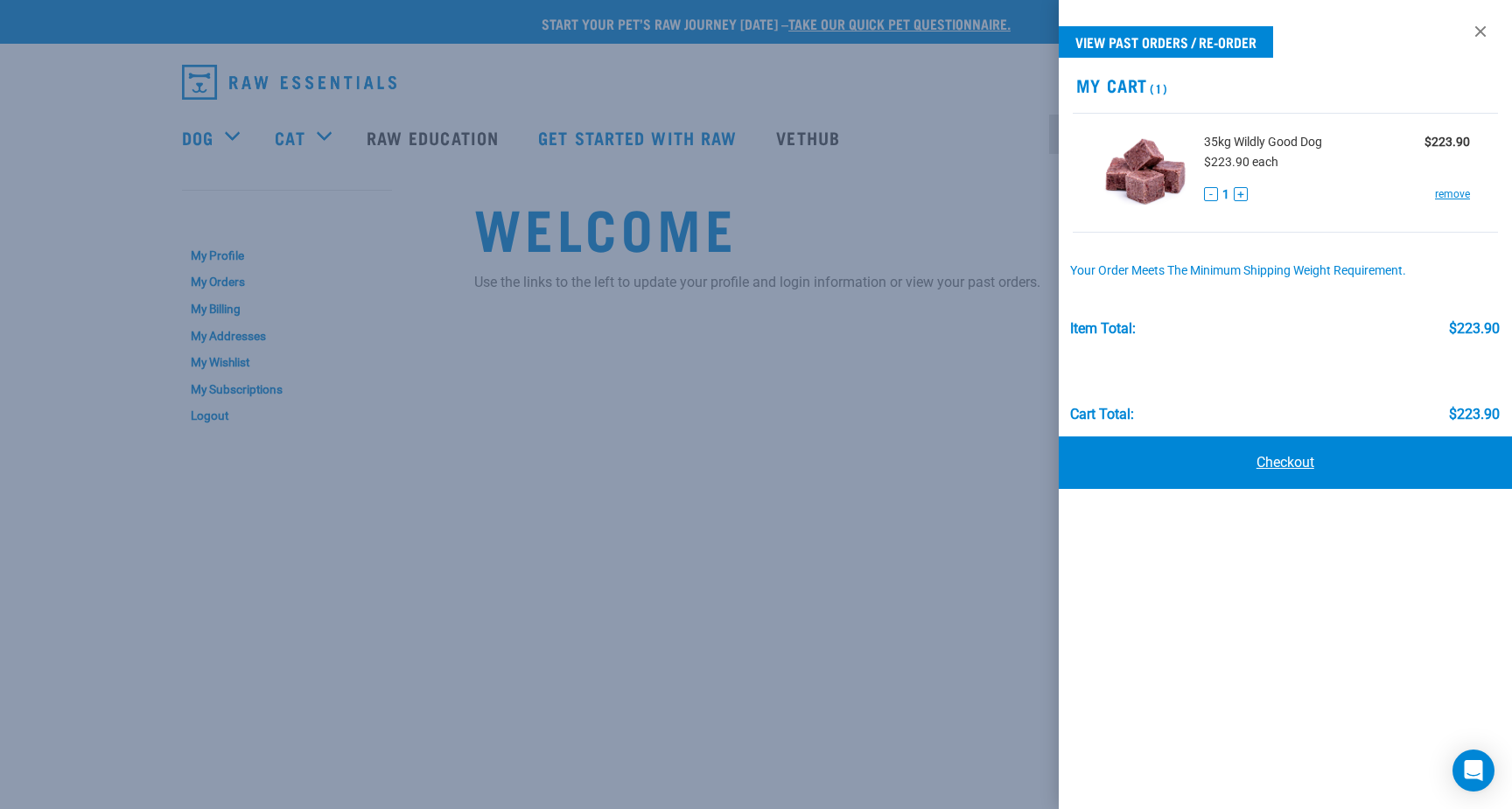
click at [1304, 460] on link "Checkout" at bounding box center [1285, 463] width 453 height 53
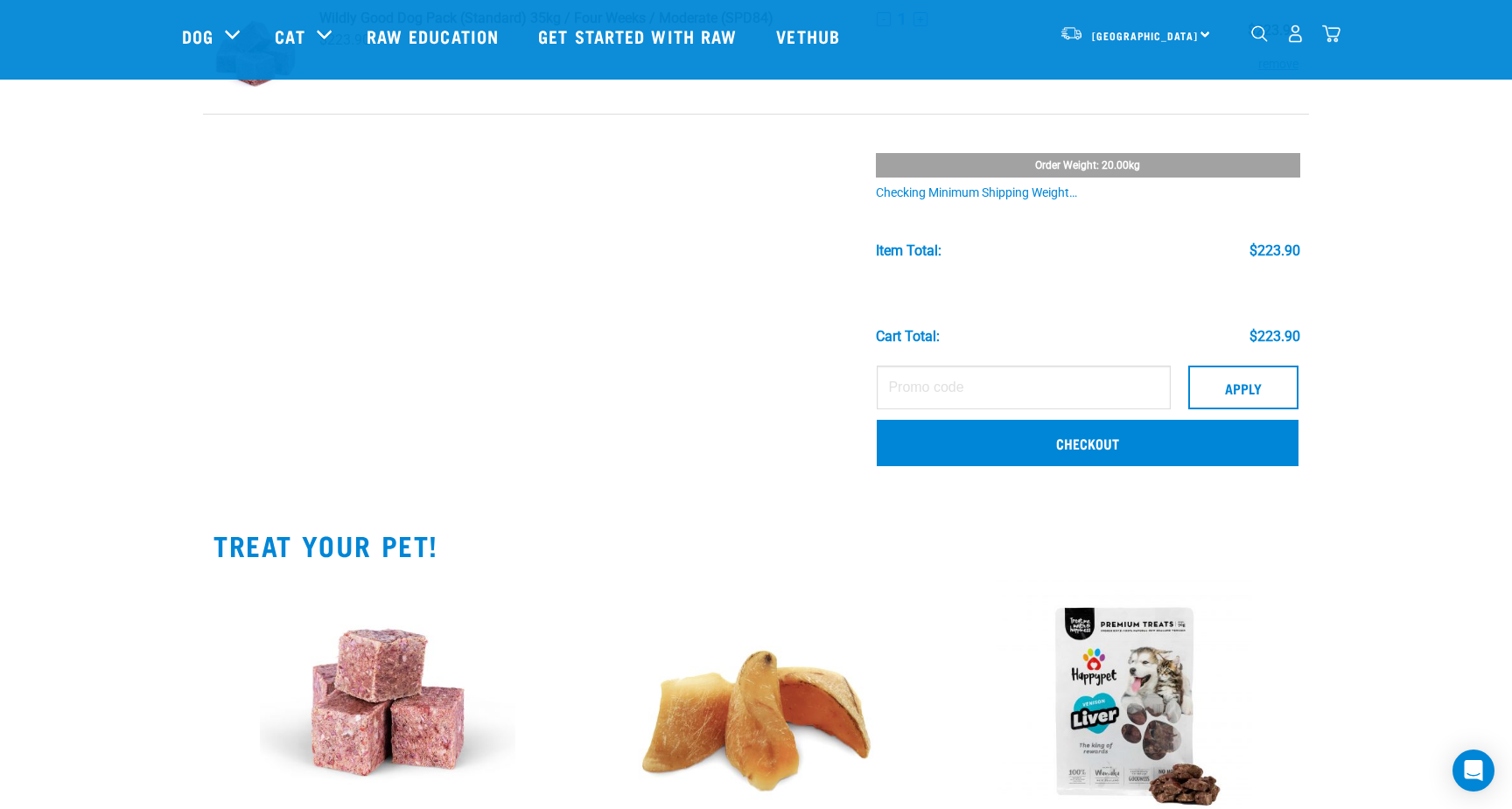
scroll to position [160, 0]
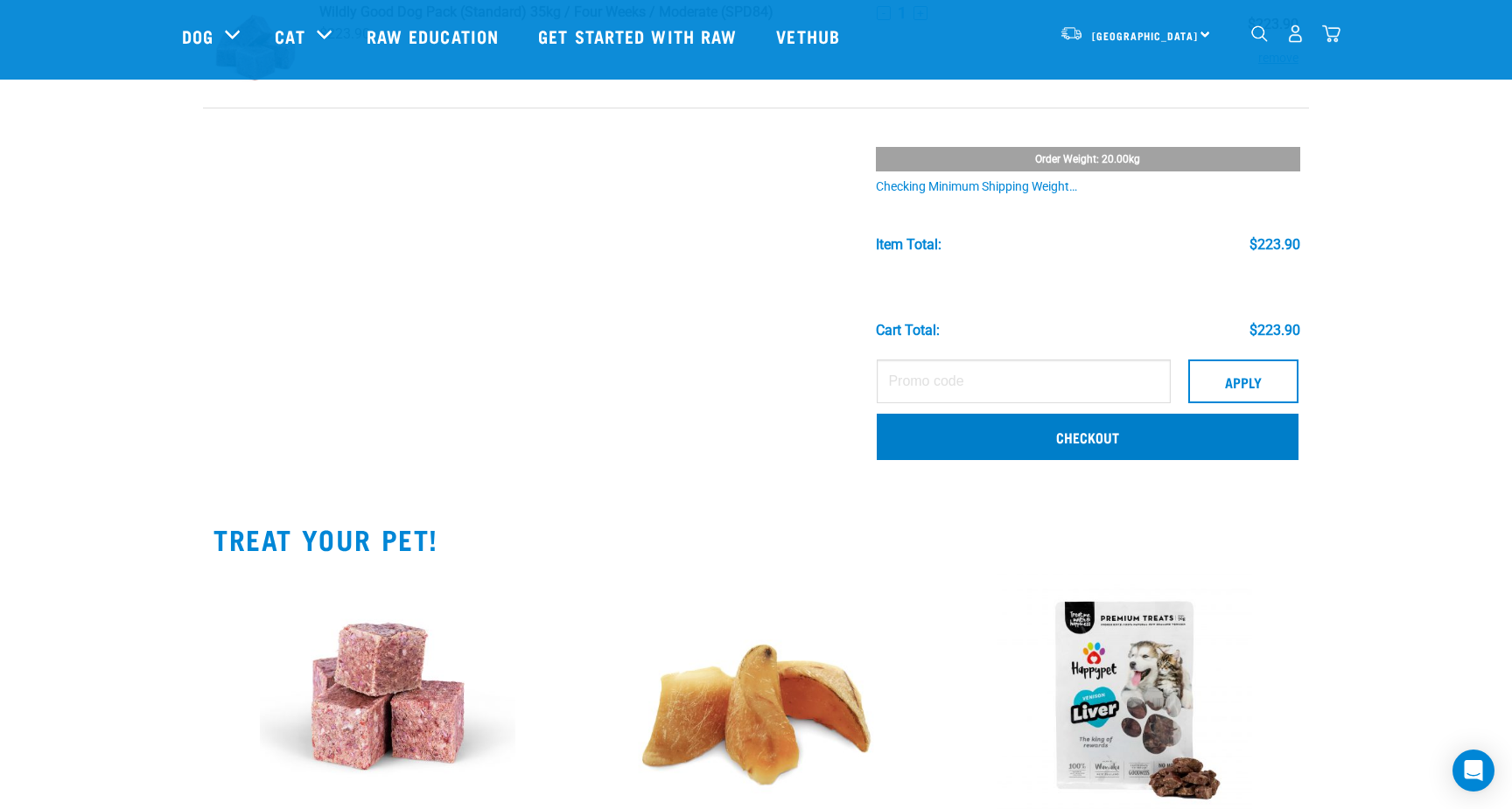
click at [1035, 443] on div "Items Quantity Subtotal $223.90 - 1 +" at bounding box center [756, 459] width 1148 height 1099
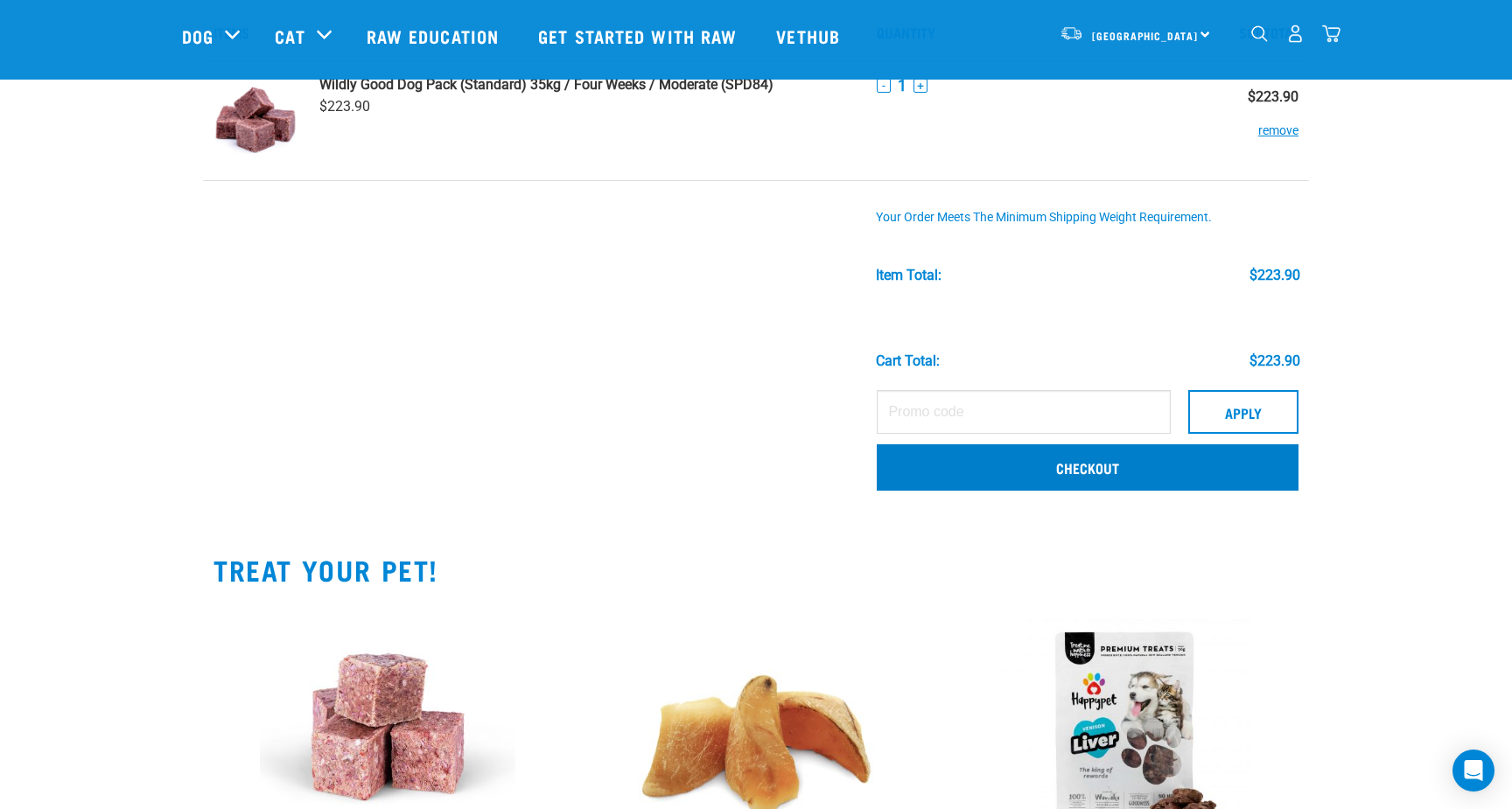
scroll to position [67, 0]
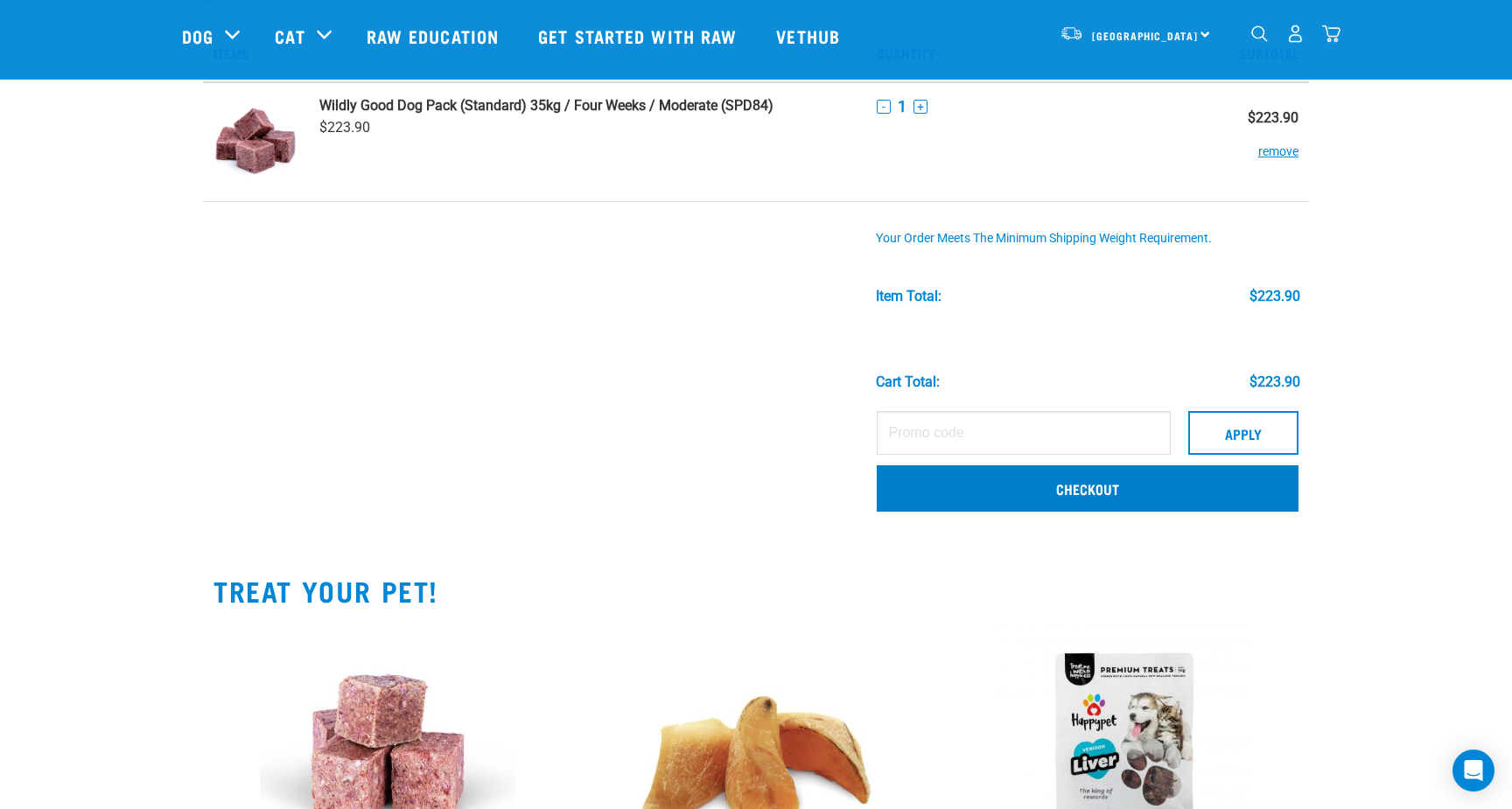
click at [1002, 489] on link "Checkout" at bounding box center [1088, 488] width 422 height 46
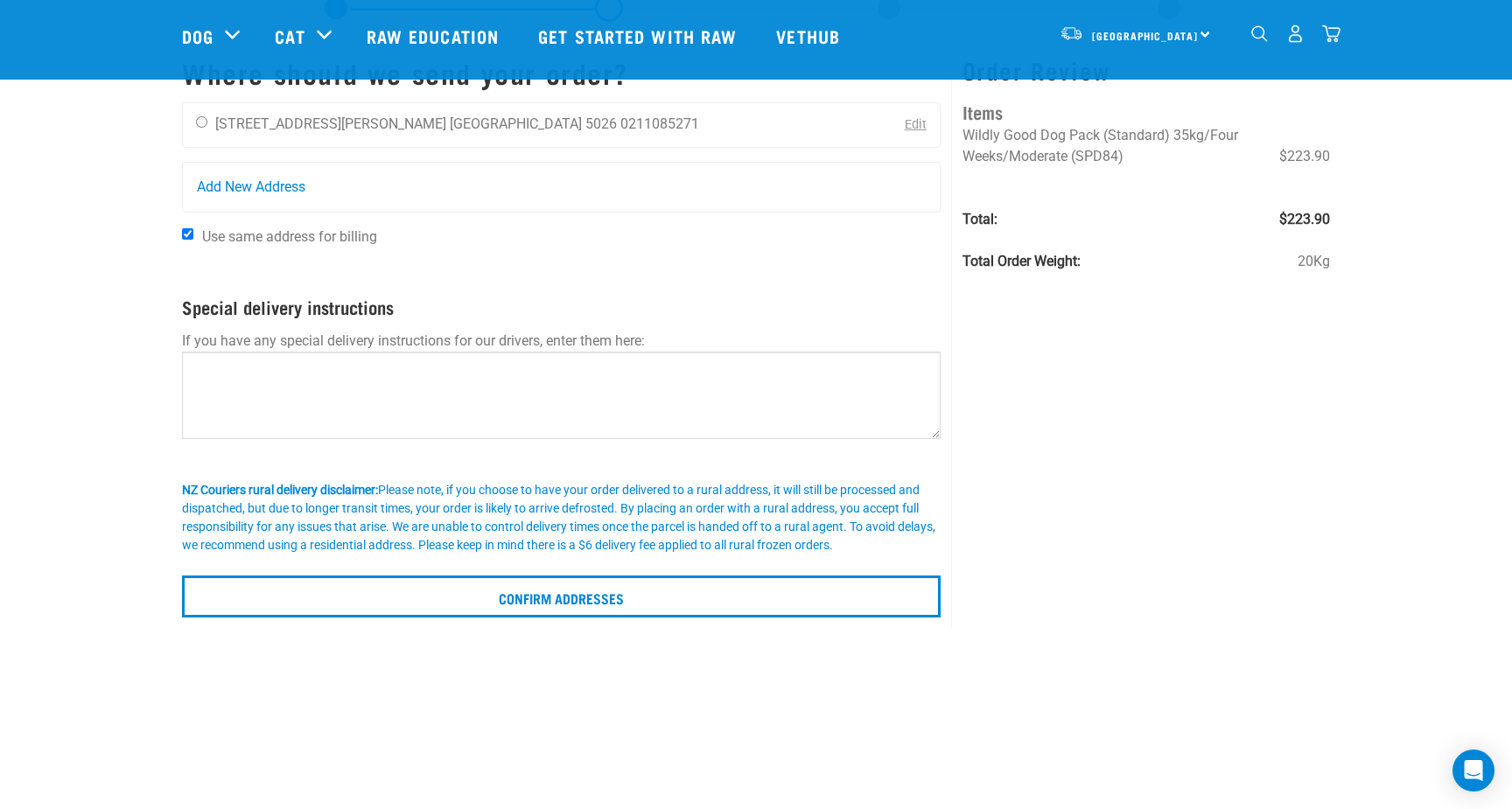
scroll to position [82, 0]
click at [239, 132] on div "[PERSON_NAME] [STREET_ADDRESS][PERSON_NAME] [GEOGRAPHIC_DATA] 5026 0211085271" at bounding box center [447, 124] width 530 height 44
click at [205, 392] on textarea at bounding box center [561, 394] width 759 height 88
click at [199, 117] on input "radio" at bounding box center [201, 119] width 11 height 11
radio input "true"
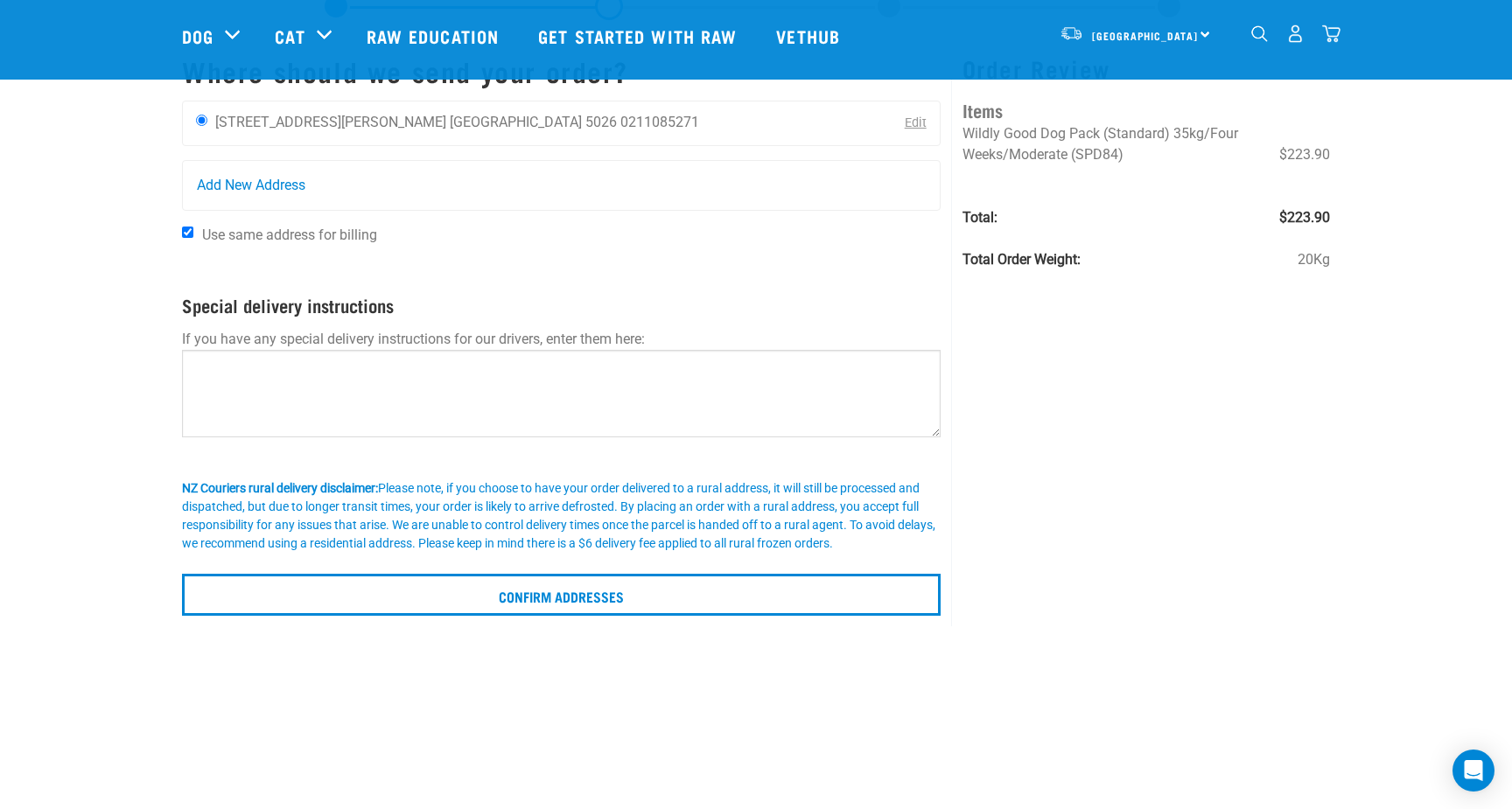
click at [99, 274] on div "Start your pet’s raw journey [DATE] – take our quick pet questionnaire. Deliver…" at bounding box center [756, 267] width 1512 height 697
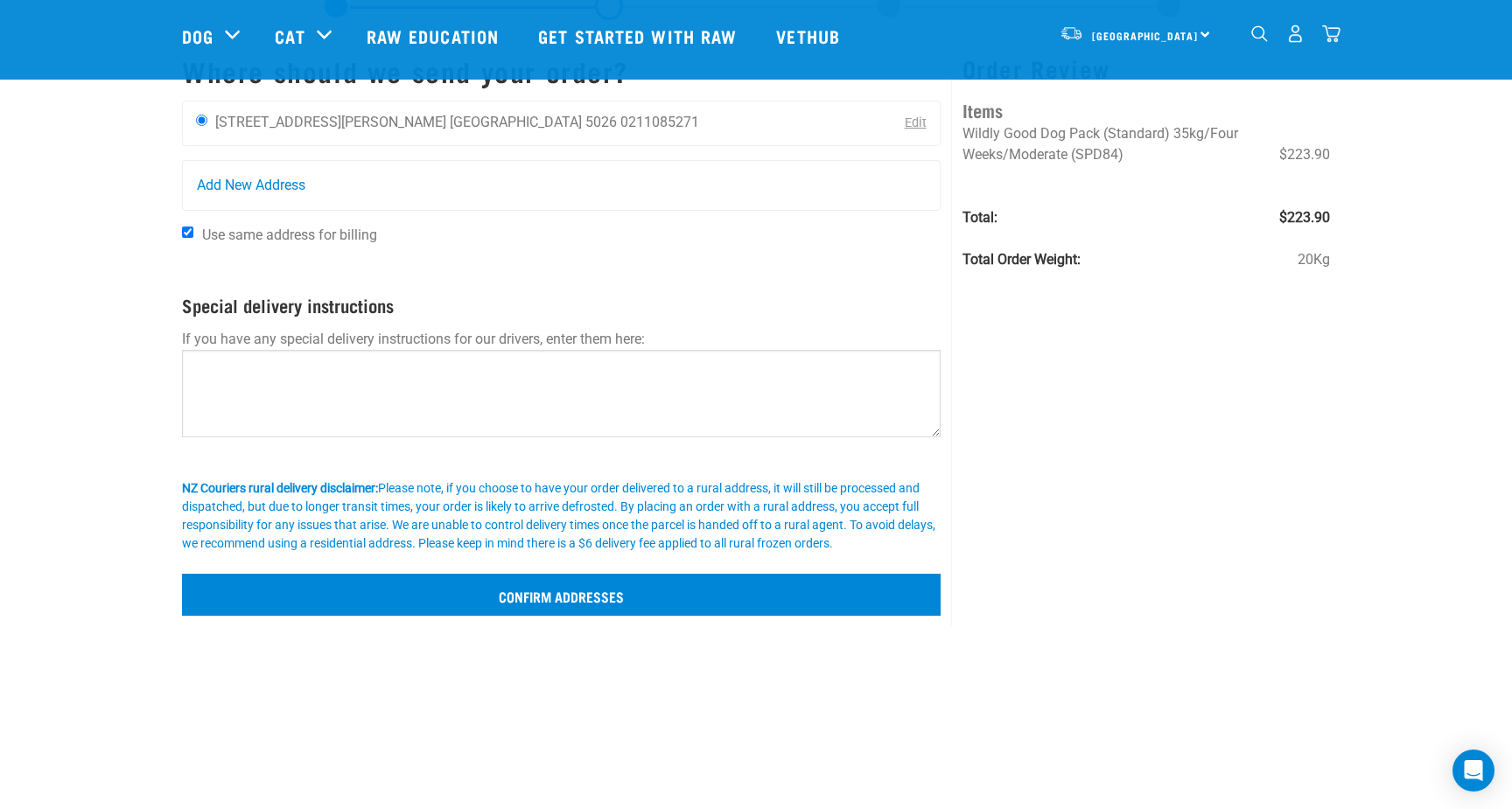
click at [572, 601] on input "Confirm addresses" at bounding box center [561, 595] width 759 height 42
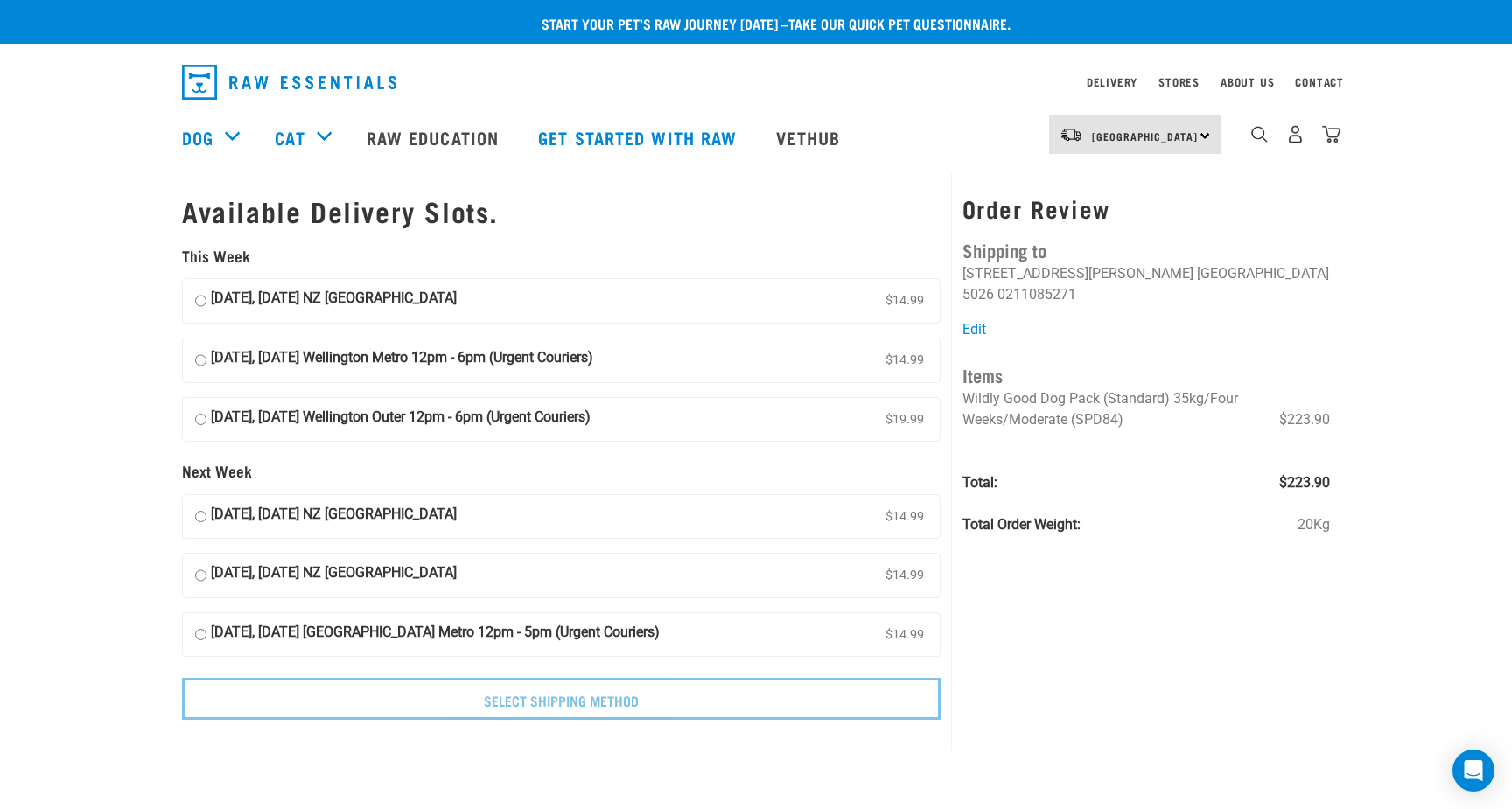
click at [452, 304] on strong "10 October, Friday NZ Couriers North Island" at bounding box center [334, 301] width 246 height 26
click at [206, 304] on input "10 October, Friday NZ Couriers North Island $14.99" at bounding box center [200, 301] width 11 height 26
radio input "true"
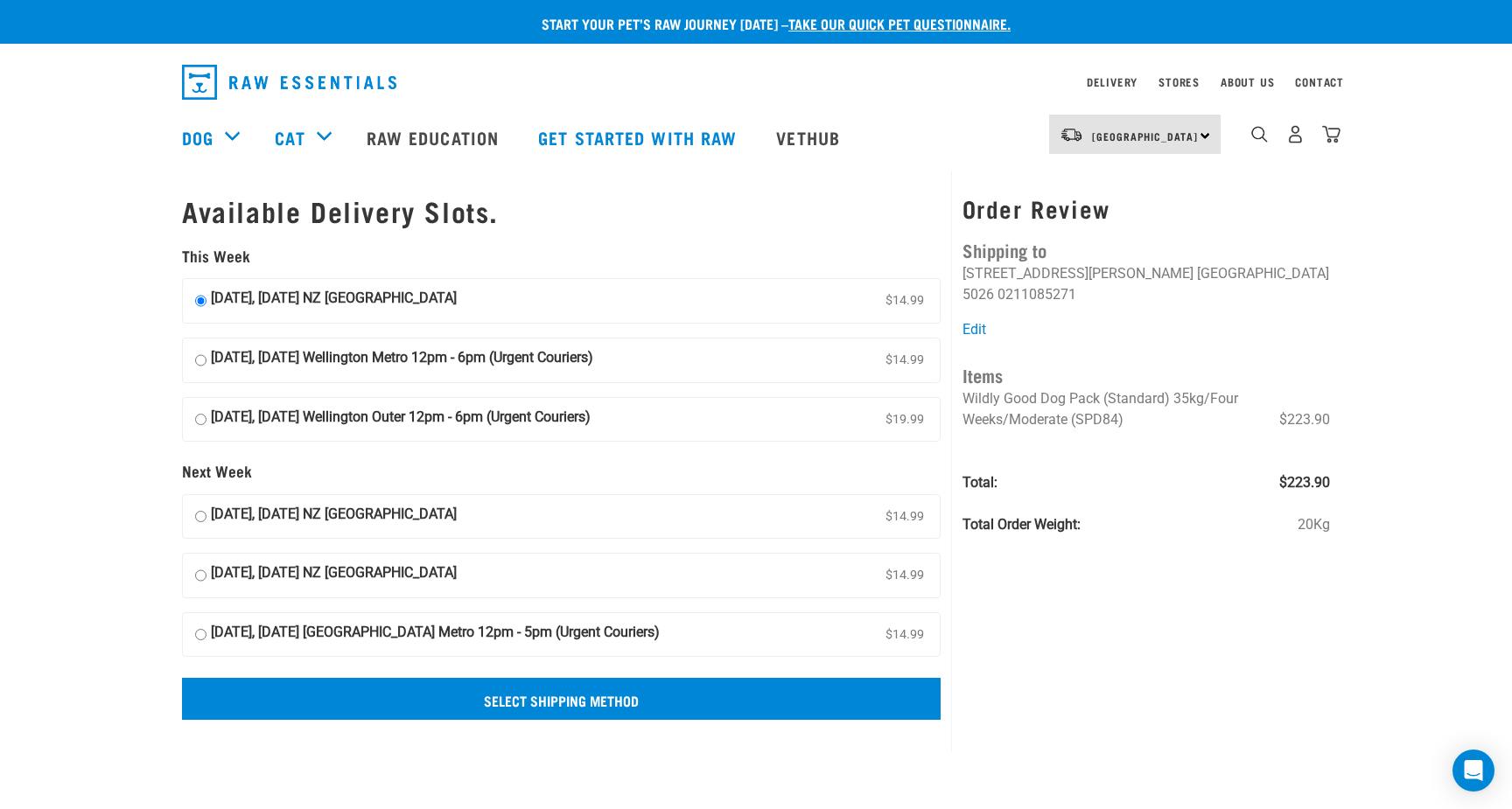
click at [461, 684] on input "Select Shipping Method" at bounding box center [561, 699] width 759 height 42
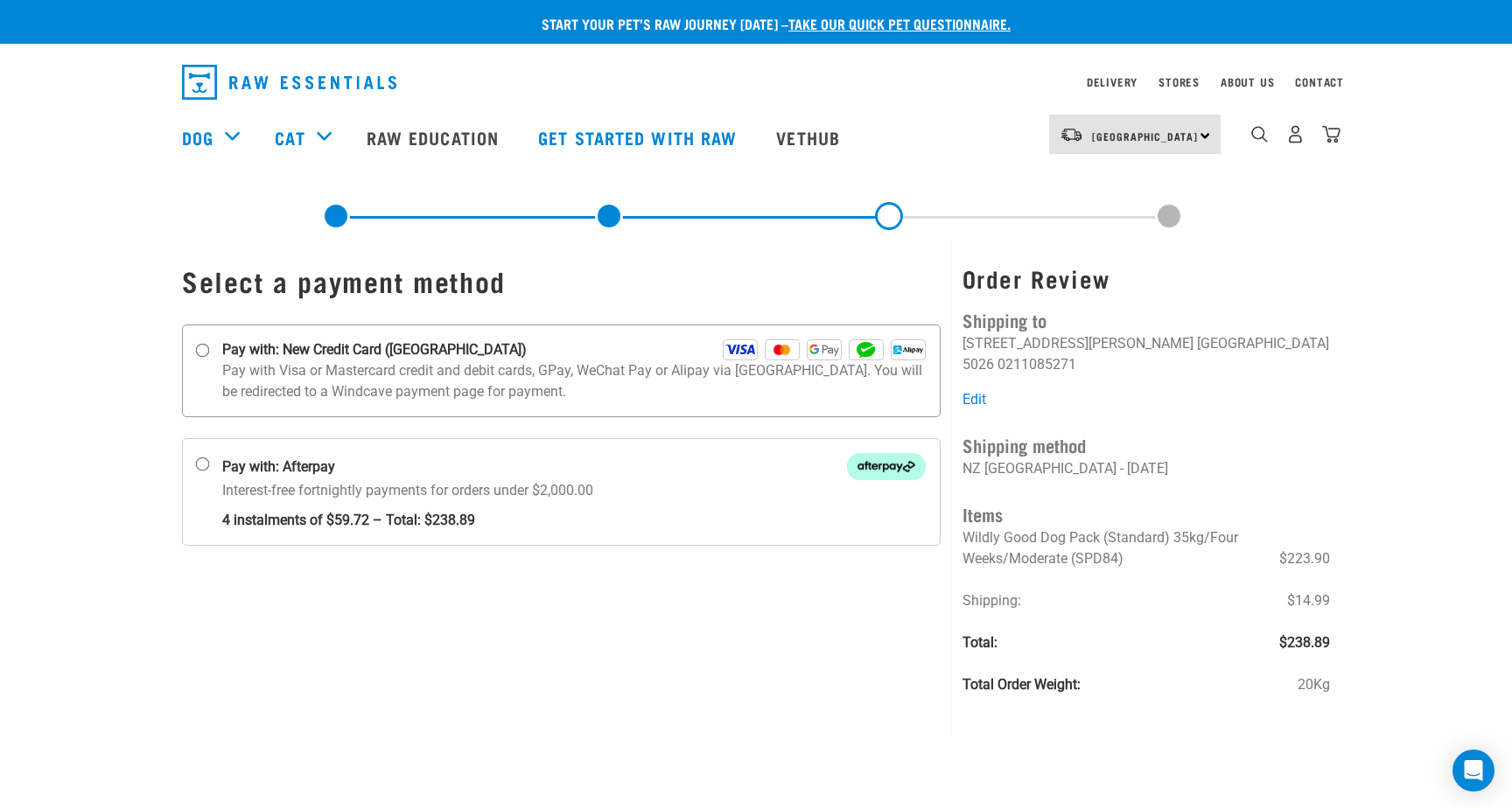
click at [367, 354] on strong "Pay with: New Credit Card (Windcave)" at bounding box center [374, 350] width 305 height 21
click at [210, 354] on input "Pay with: New Credit Card (Windcave)" at bounding box center [203, 350] width 14 height 14
radio input "true"
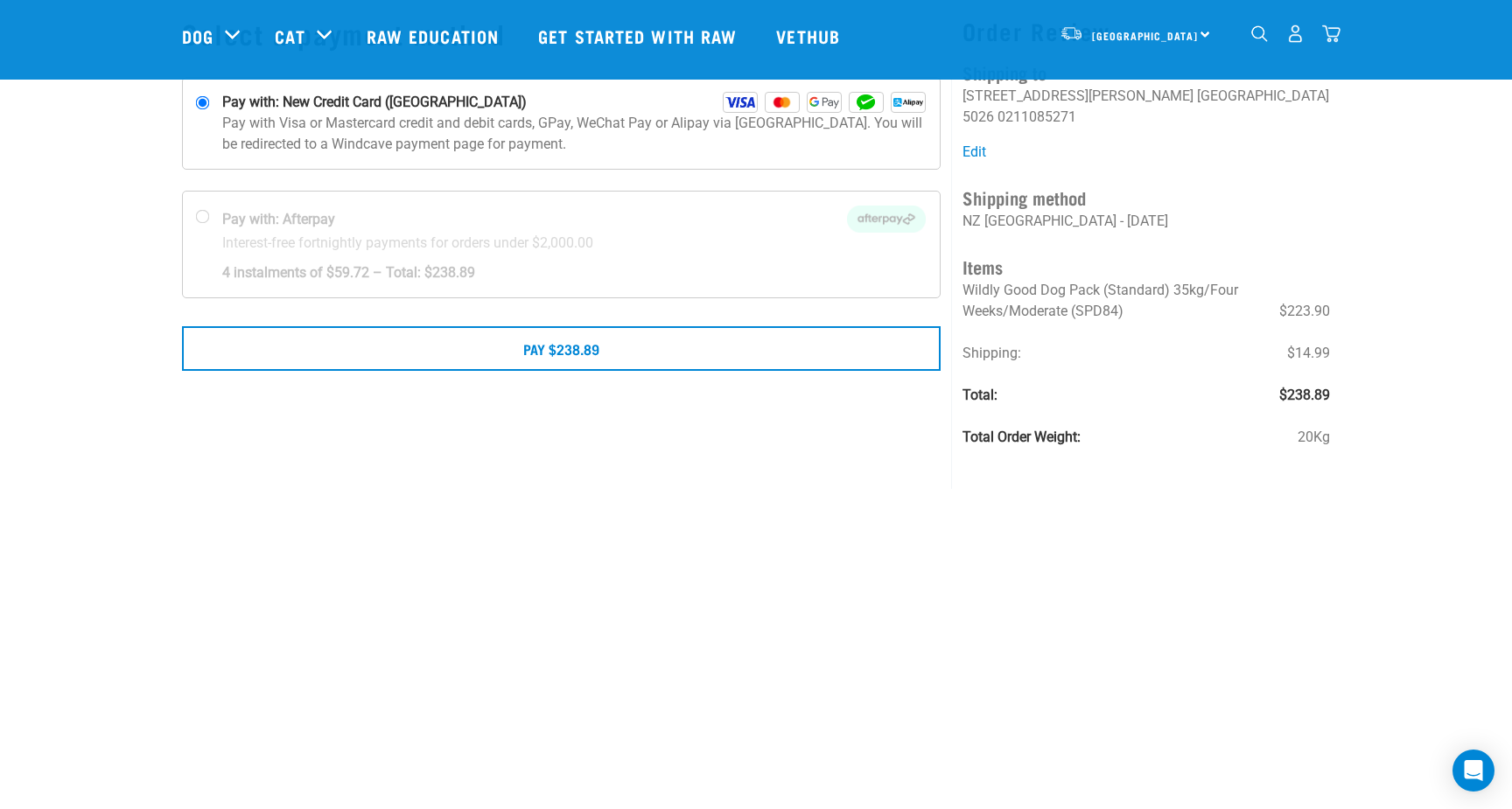
scroll to position [116, 0]
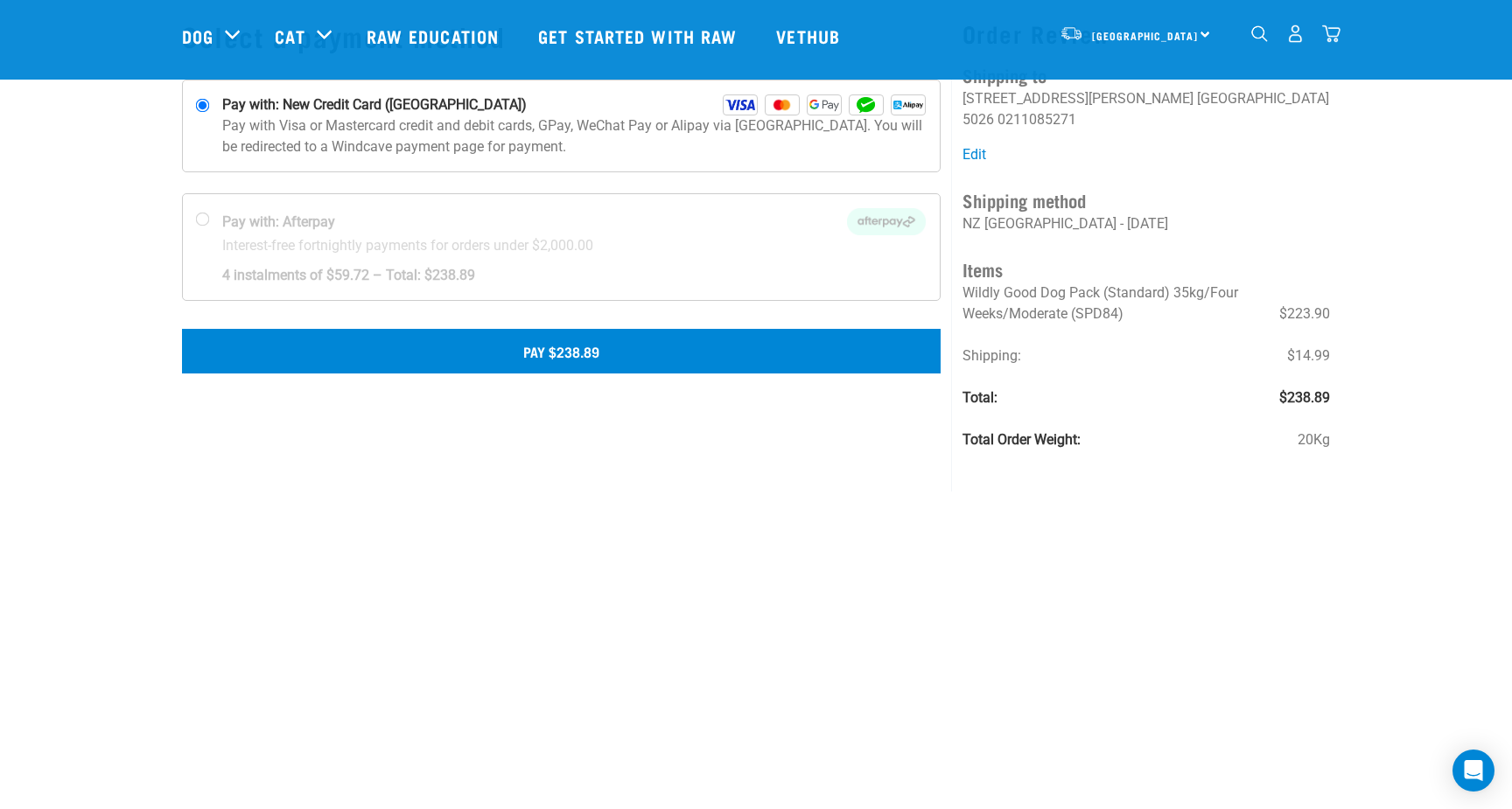
click at [479, 351] on button "Pay $238.89" at bounding box center [561, 351] width 759 height 44
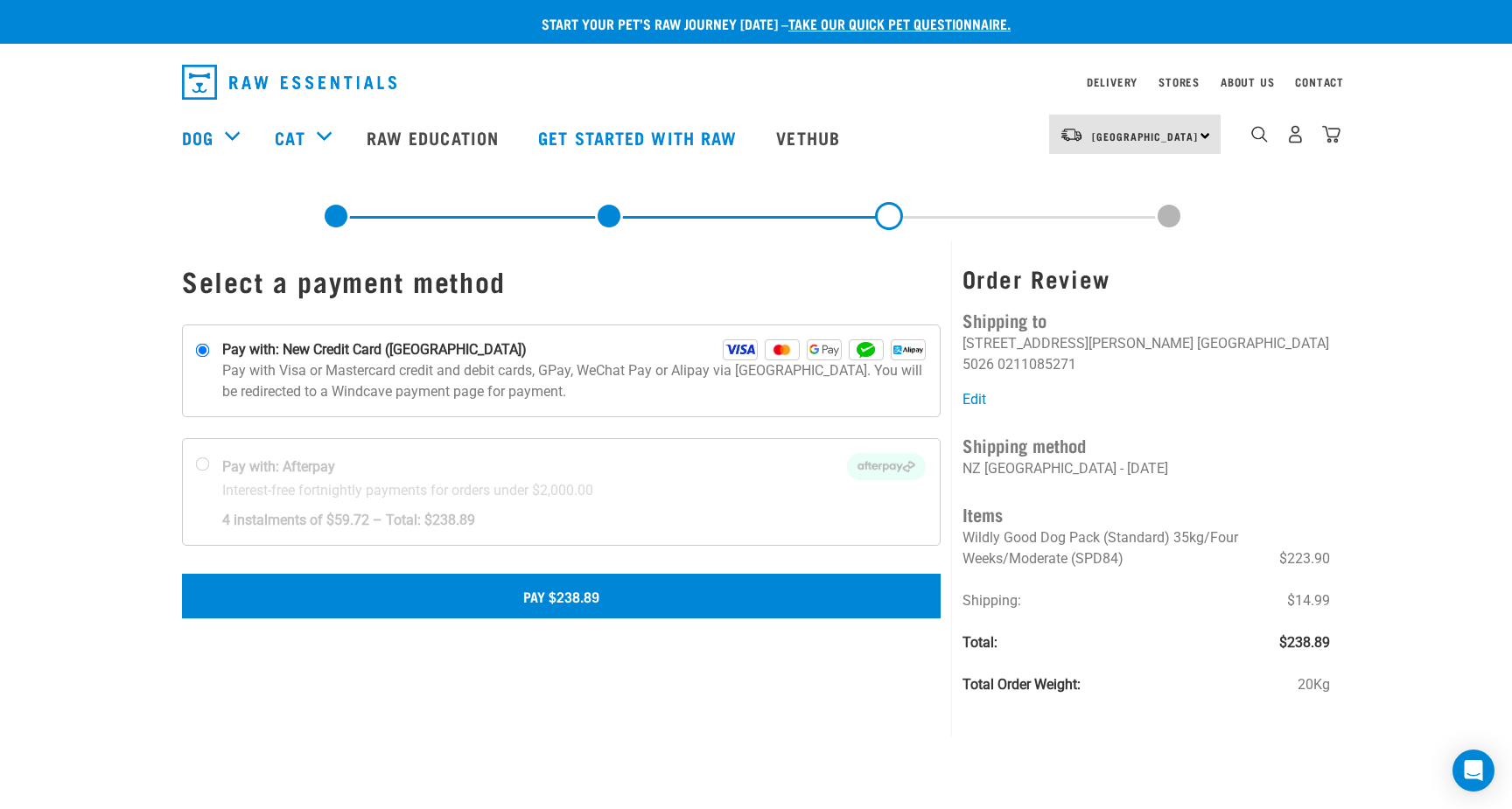
click at [675, 593] on button "Pay $238.89" at bounding box center [561, 596] width 759 height 44
